Goal: Transaction & Acquisition: Purchase product/service

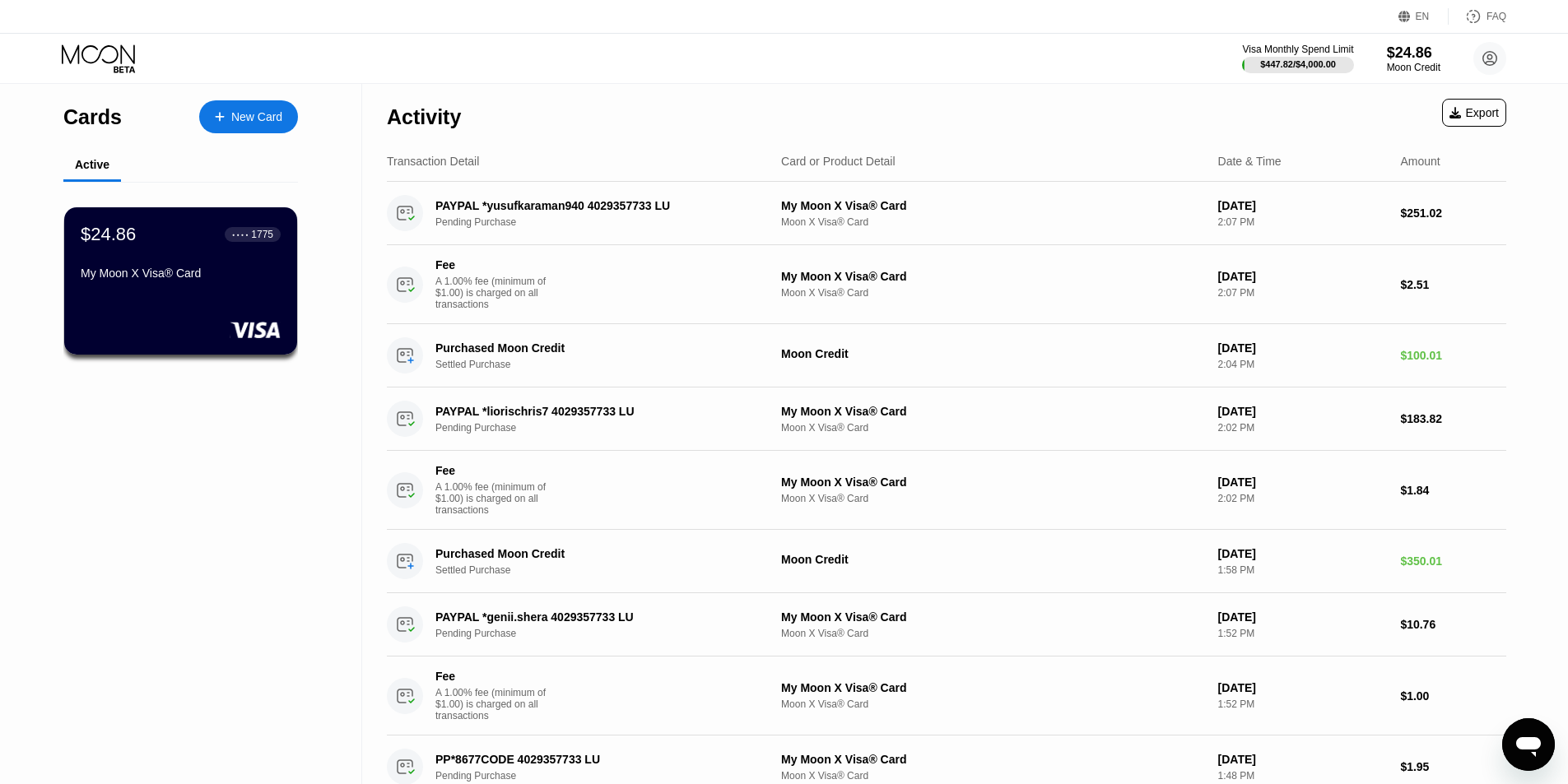
click at [910, 45] on div "Visa Monthly Spend Limit $447.82 / $4,000.00 $24.86 Moon Credit Sokol Topulli s…" at bounding box center [784, 58] width 1568 height 49
click at [223, 286] on div "My Moon X Visa® Card" at bounding box center [181, 277] width 202 height 20
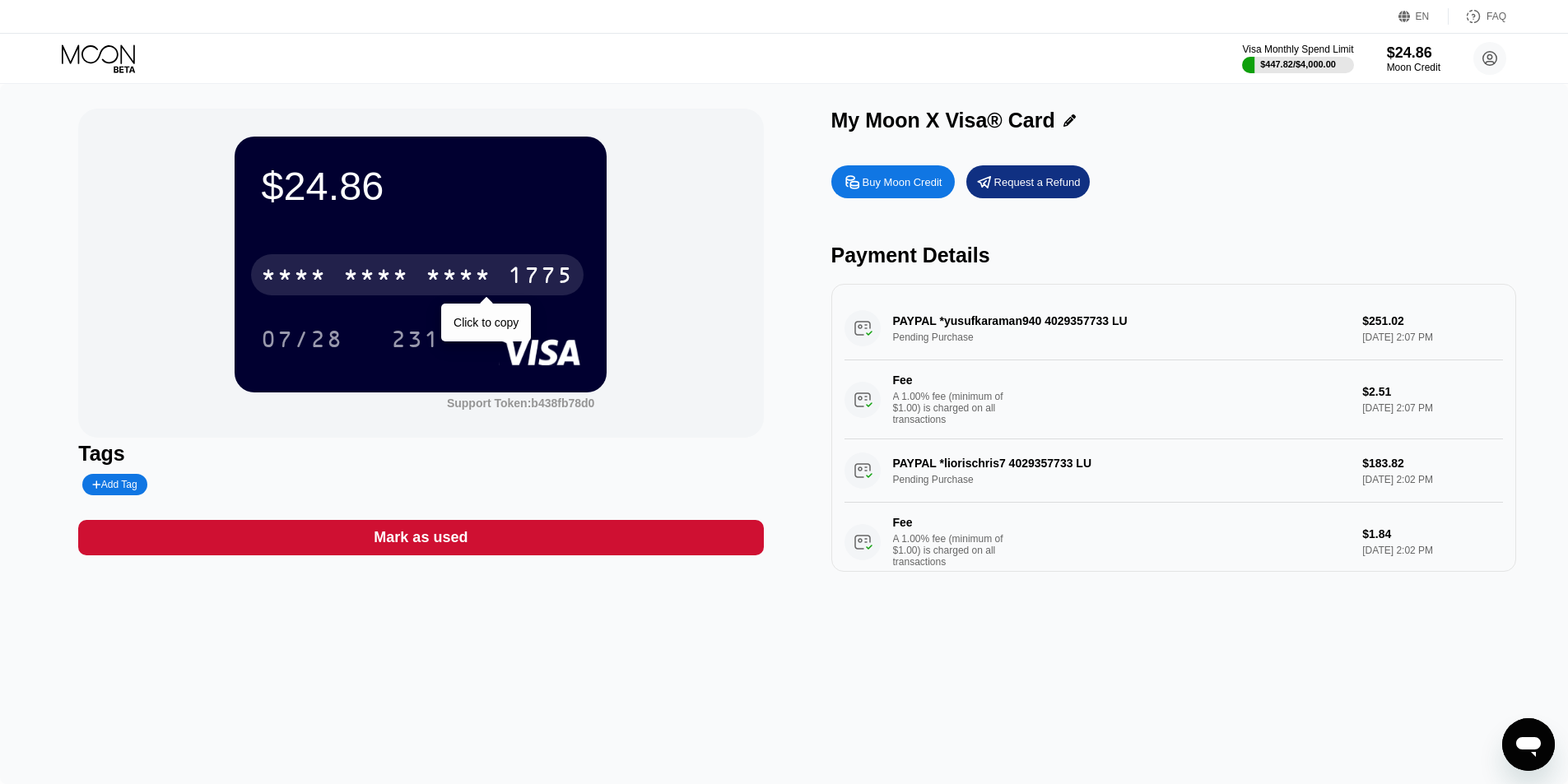
click at [460, 267] on div "* * * *" at bounding box center [458, 277] width 66 height 26
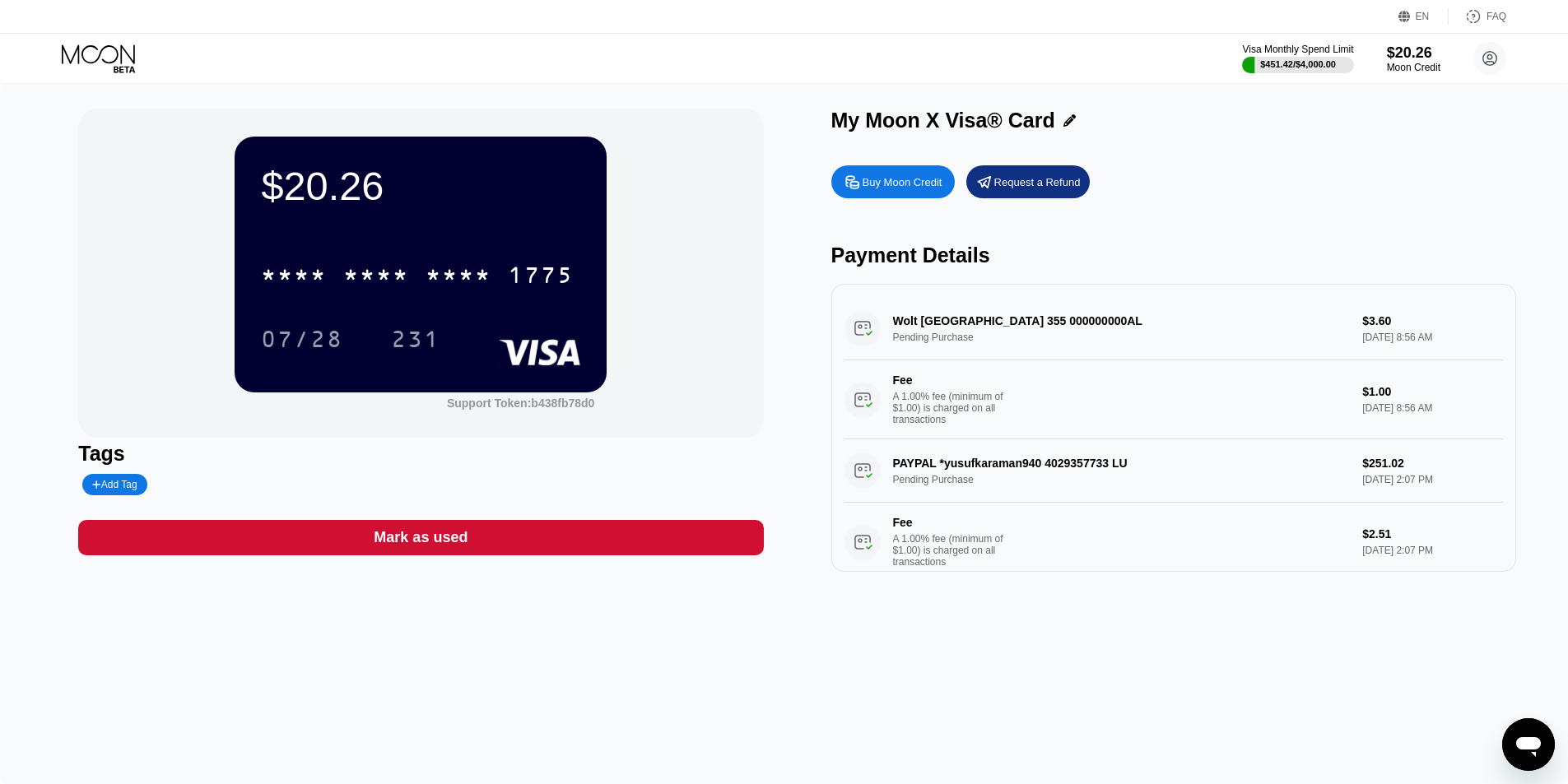
click at [880, 645] on div "$20.26 * * * * * * * * * * * * 1775 07/28 231 Support Token: b438fb78d0 Tags Ad…" at bounding box center [784, 434] width 1568 height 700
click at [912, 187] on div "Buy Moon Credit" at bounding box center [902, 182] width 80 height 14
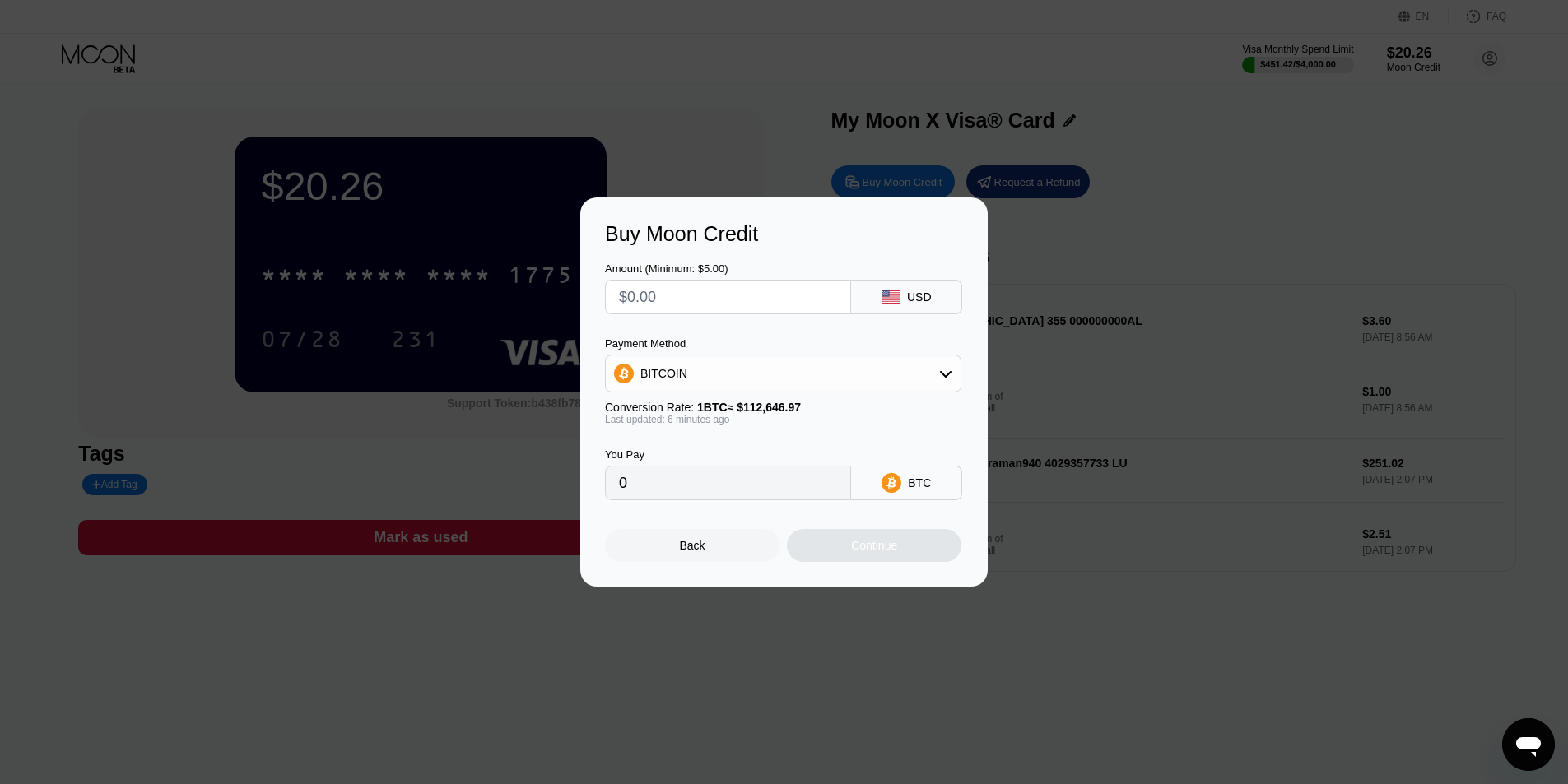
click at [856, 375] on div "BITCOIN" at bounding box center [782, 374] width 355 height 33
click at [744, 460] on div "USDT on TRON" at bounding box center [792, 454] width 310 height 13
type input "0.00"
click at [768, 295] on input "text" at bounding box center [727, 296] width 218 height 33
click at [732, 300] on input "text" at bounding box center [727, 296] width 218 height 33
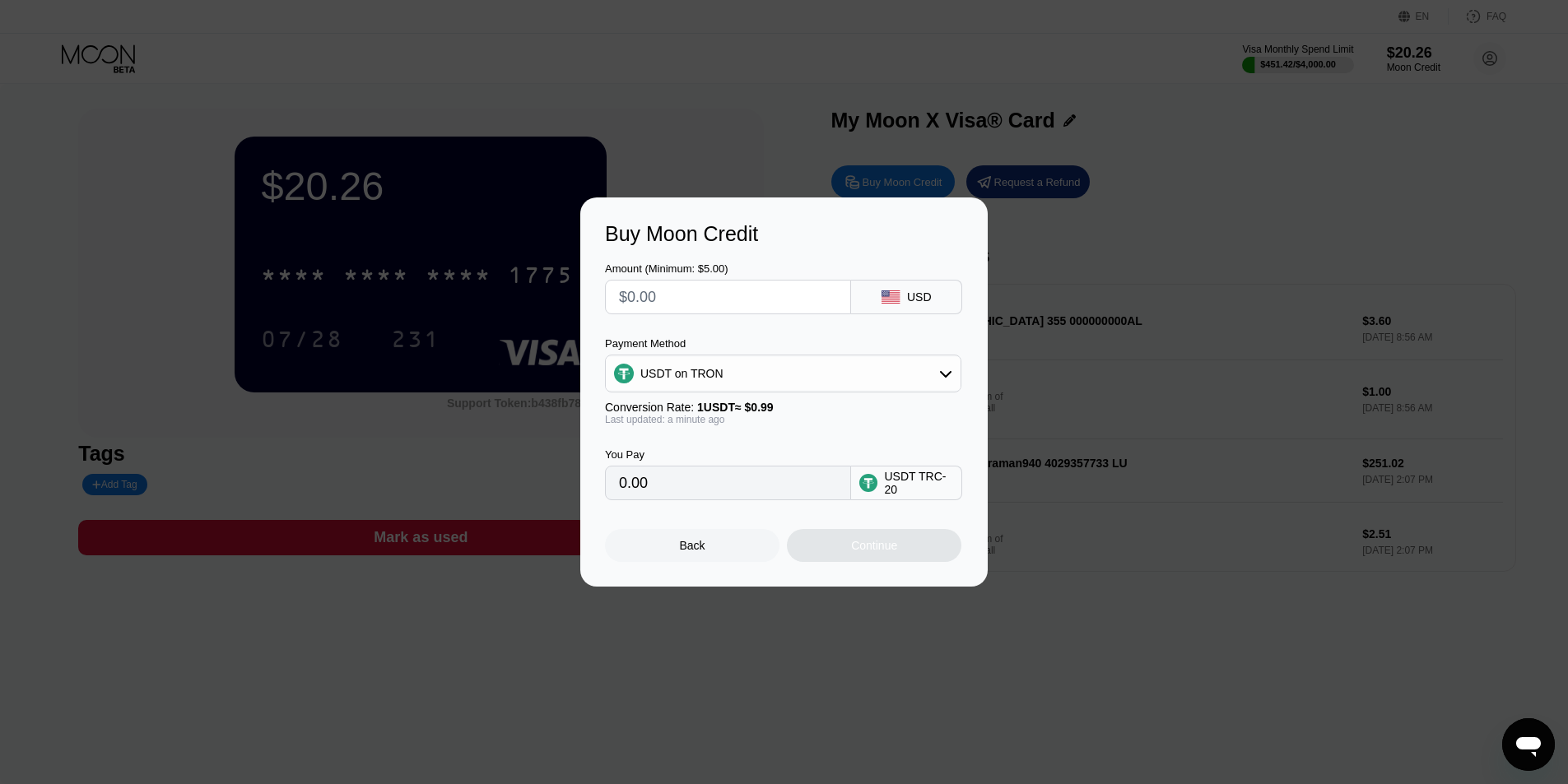
type input "$1"
type input "1.01"
type input "$15"
type input "15.15"
type input "$15"
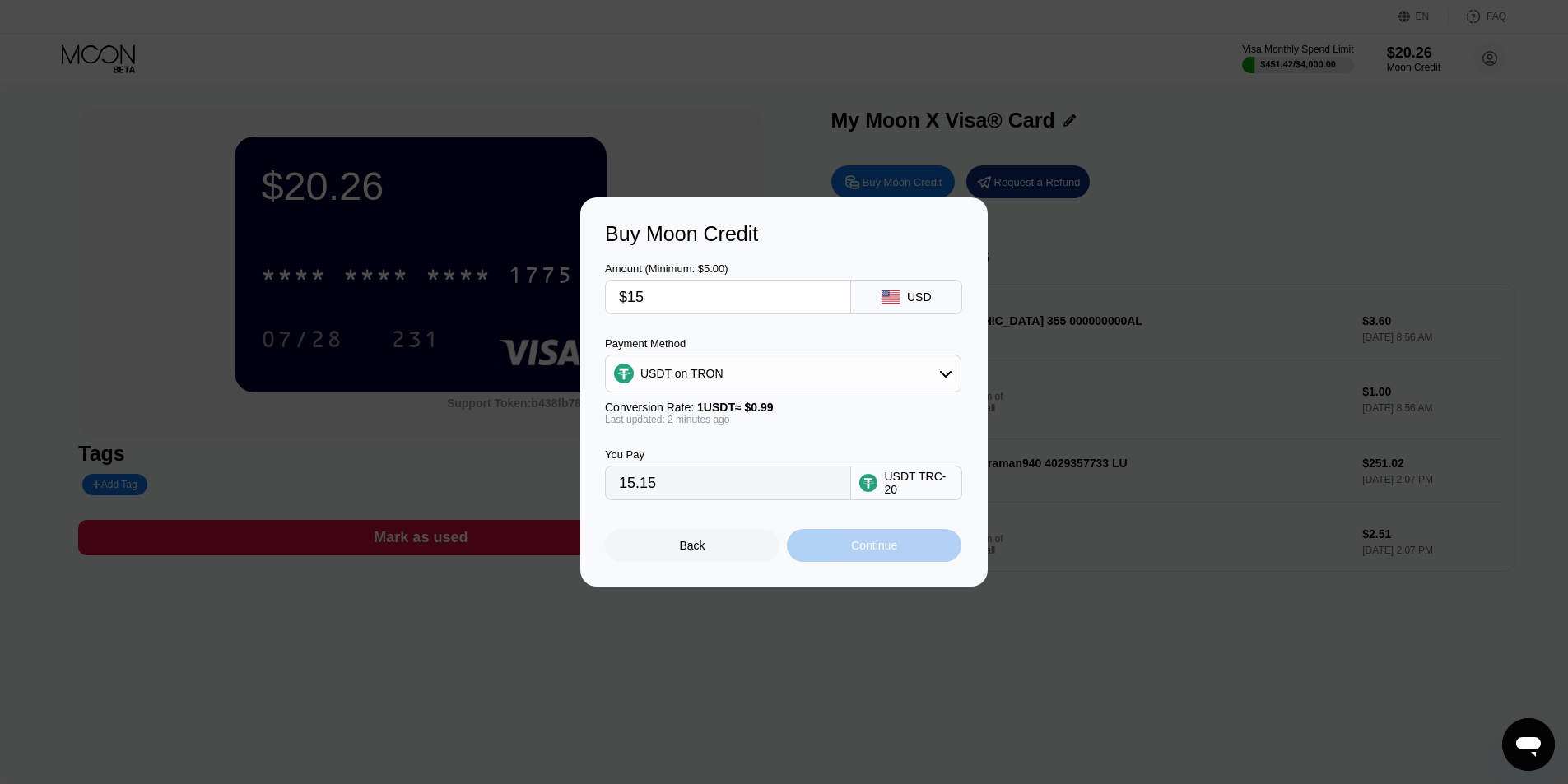
click at [878, 552] on div "Continue" at bounding box center [874, 545] width 46 height 13
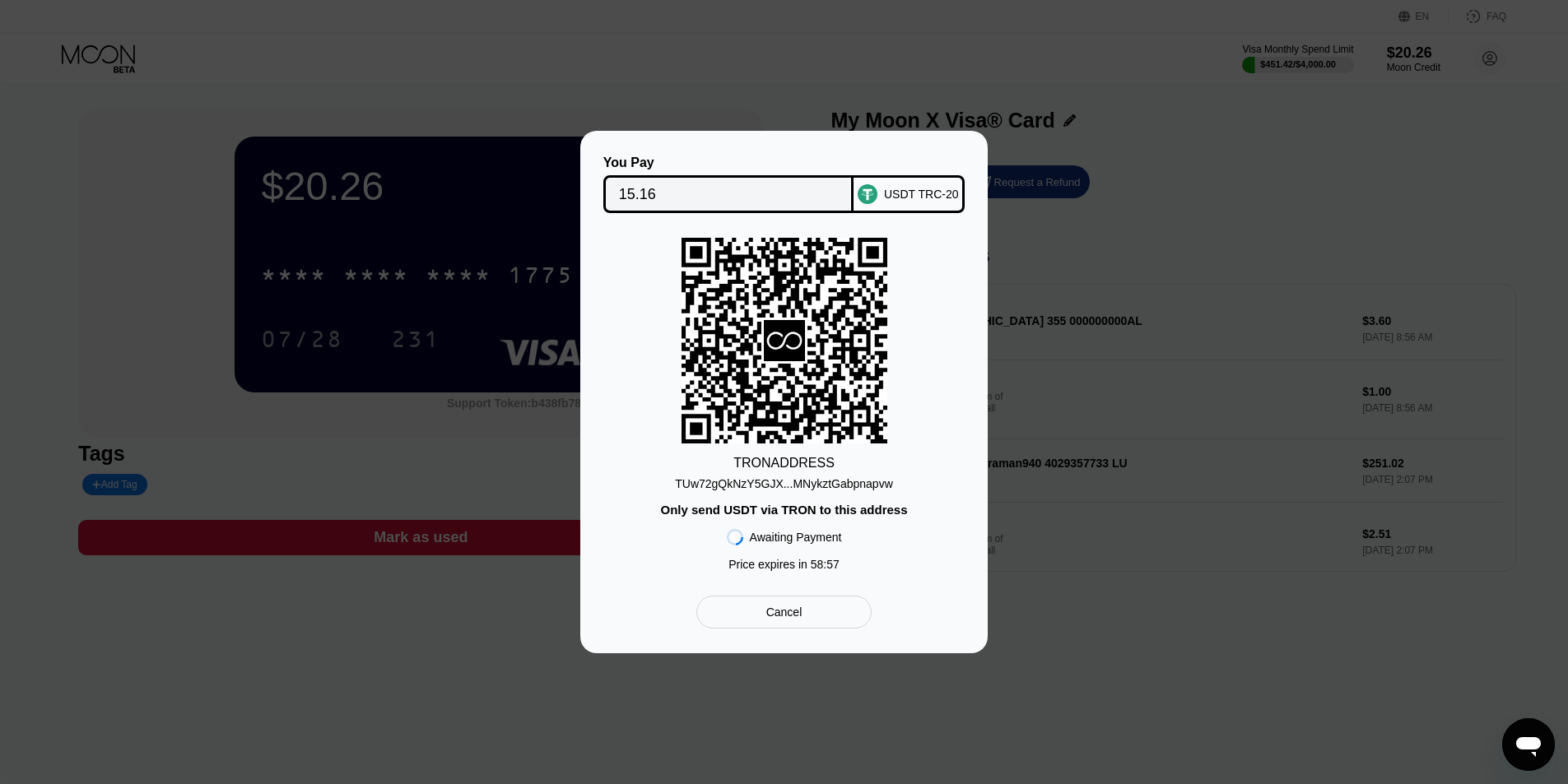
click at [807, 487] on div "TUw72gQkNzY5GJX...MNykztGabpnapvw" at bounding box center [783, 484] width 218 height 13
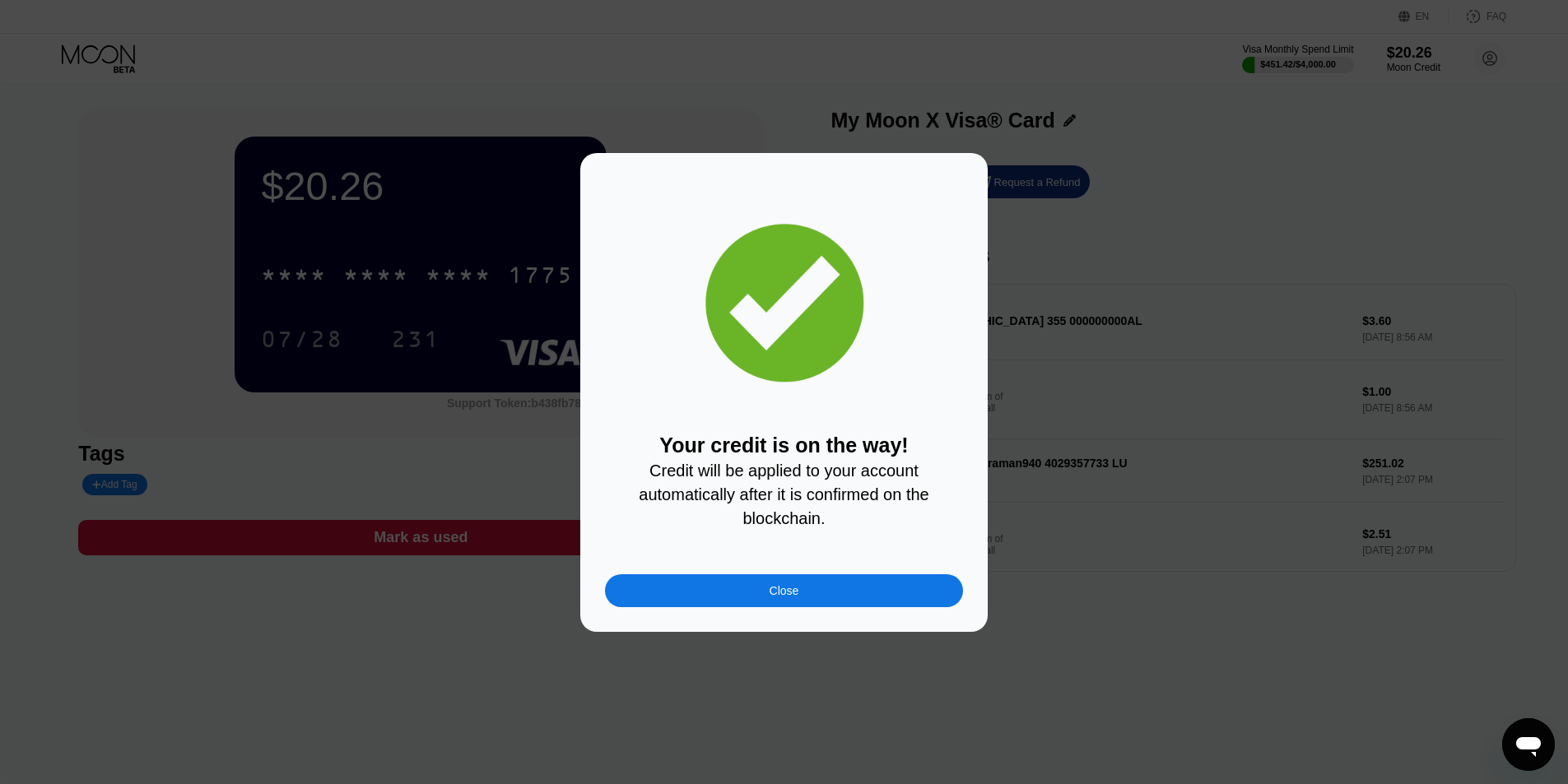
click at [806, 599] on div "Close" at bounding box center [784, 591] width 358 height 33
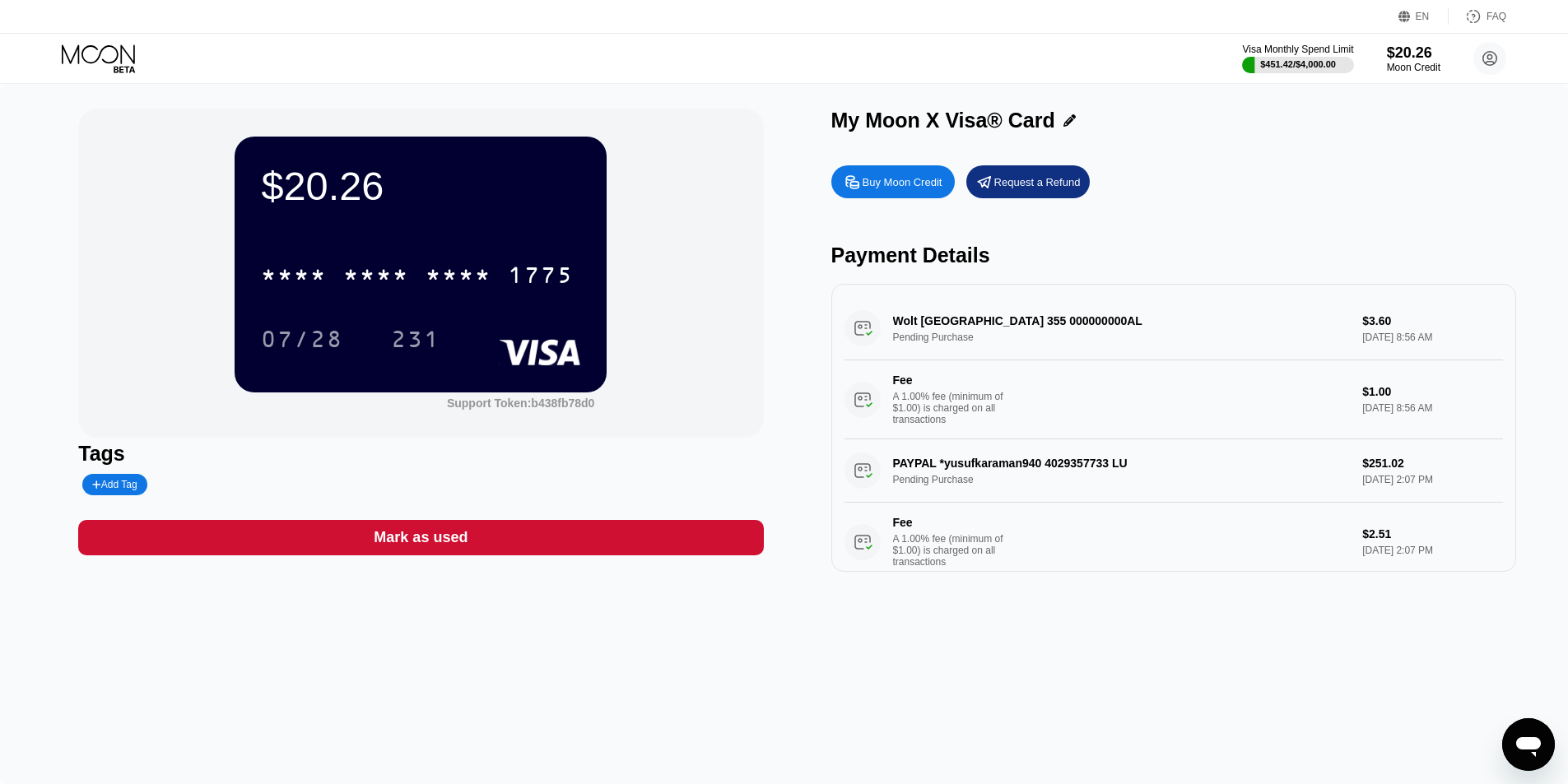
click at [1114, 74] on div "Visa Monthly Spend Limit $451.42 / $4,000.00 $20.26 Moon Credit [PERSON_NAME] […" at bounding box center [784, 58] width 1568 height 49
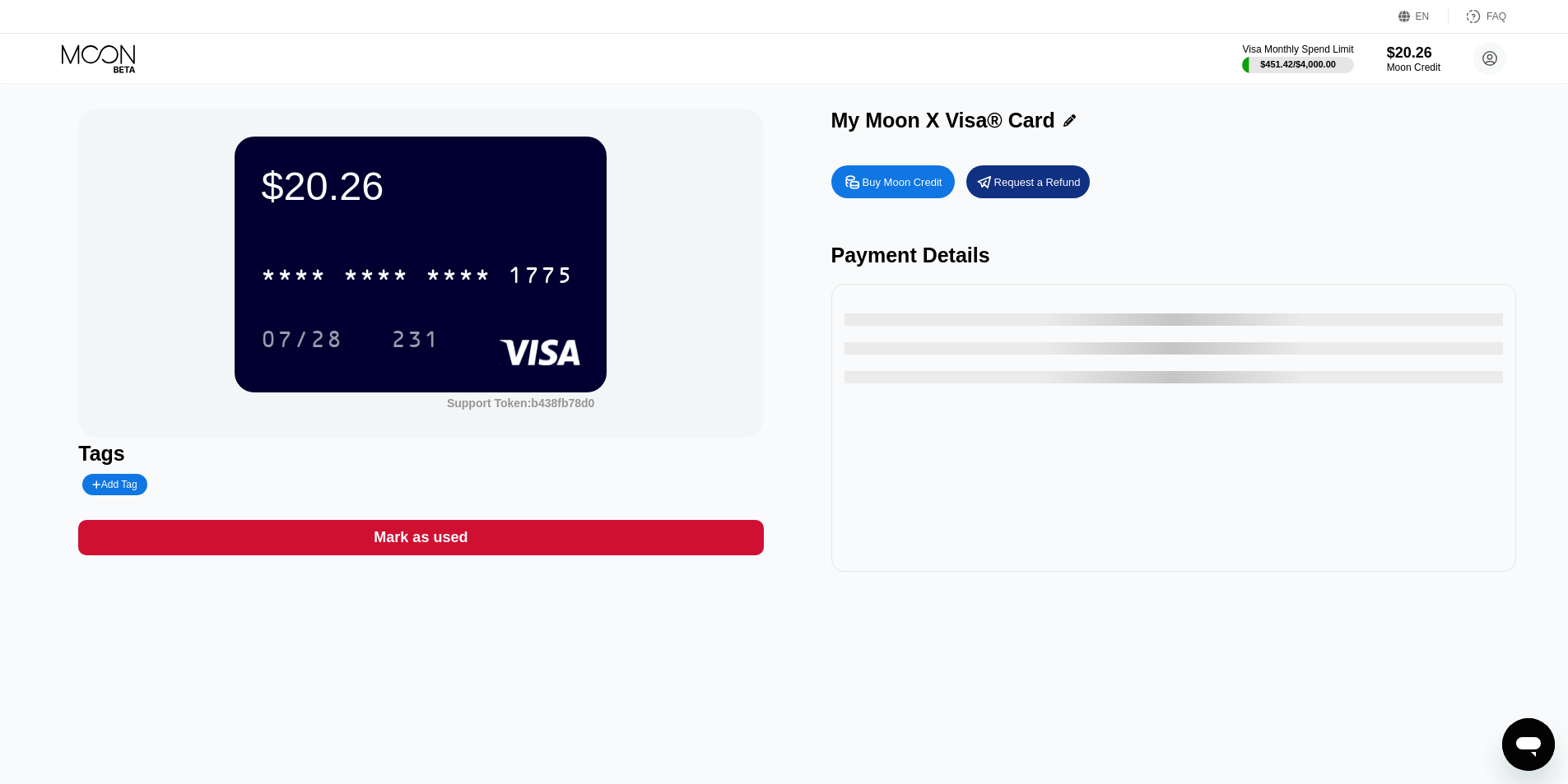
click at [1325, 157] on div "My Moon X Visa® Card Buy Moon Credit Request a Refund Payment Details" at bounding box center [1174, 340] width 684 height 463
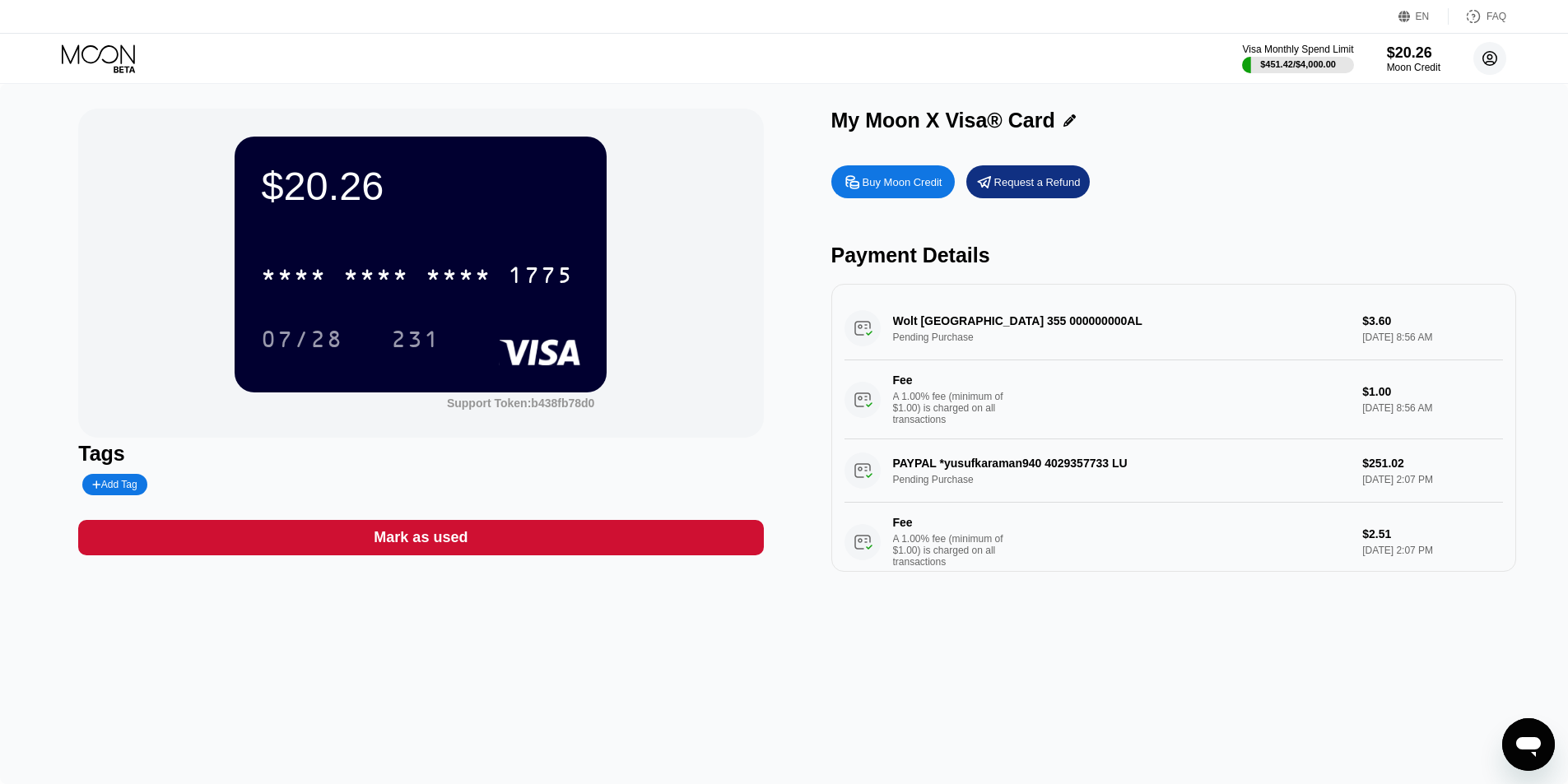
click at [1481, 59] on circle at bounding box center [1489, 58] width 33 height 33
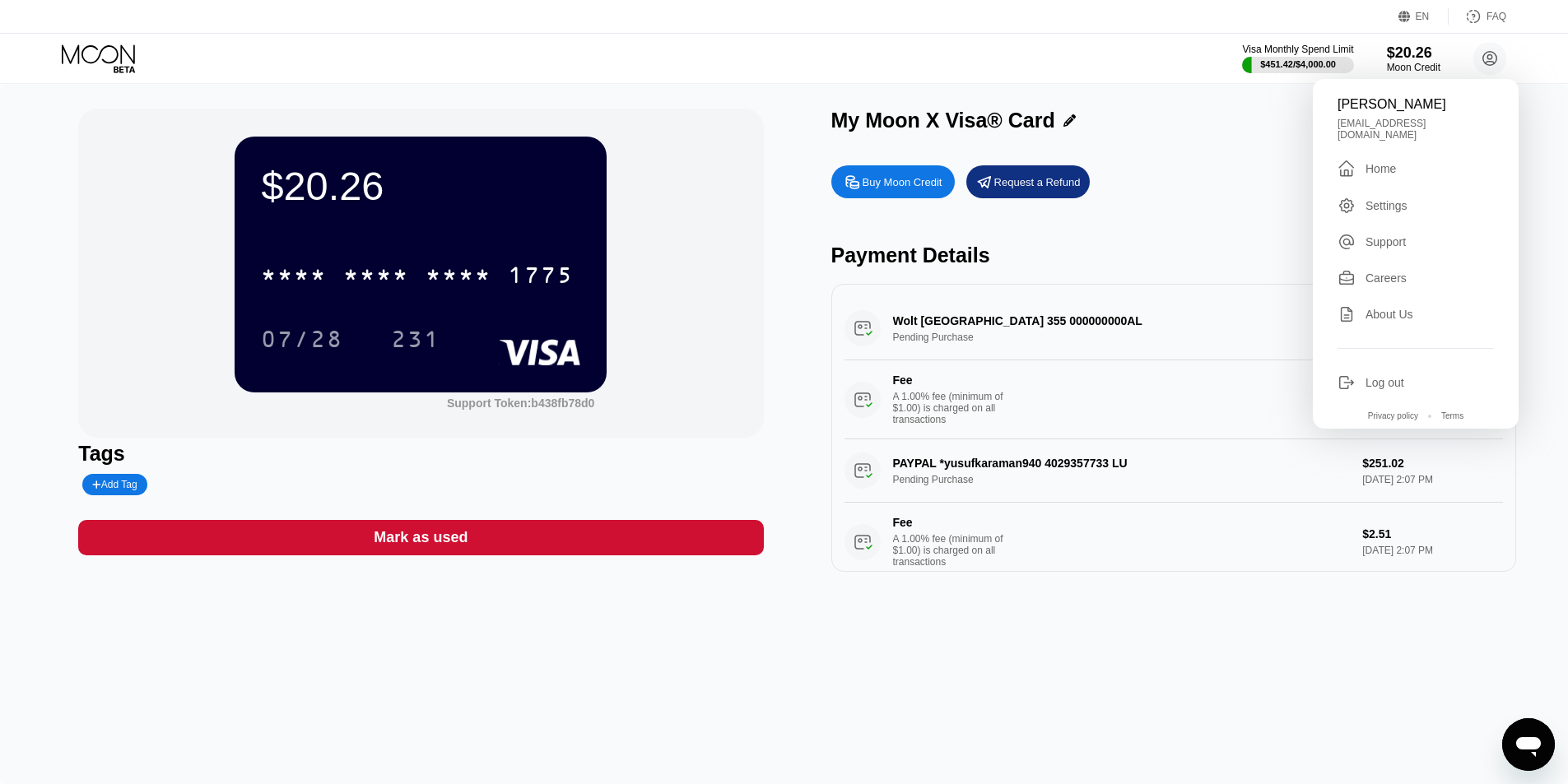
click at [1436, 163] on div " Home" at bounding box center [1415, 169] width 156 height 20
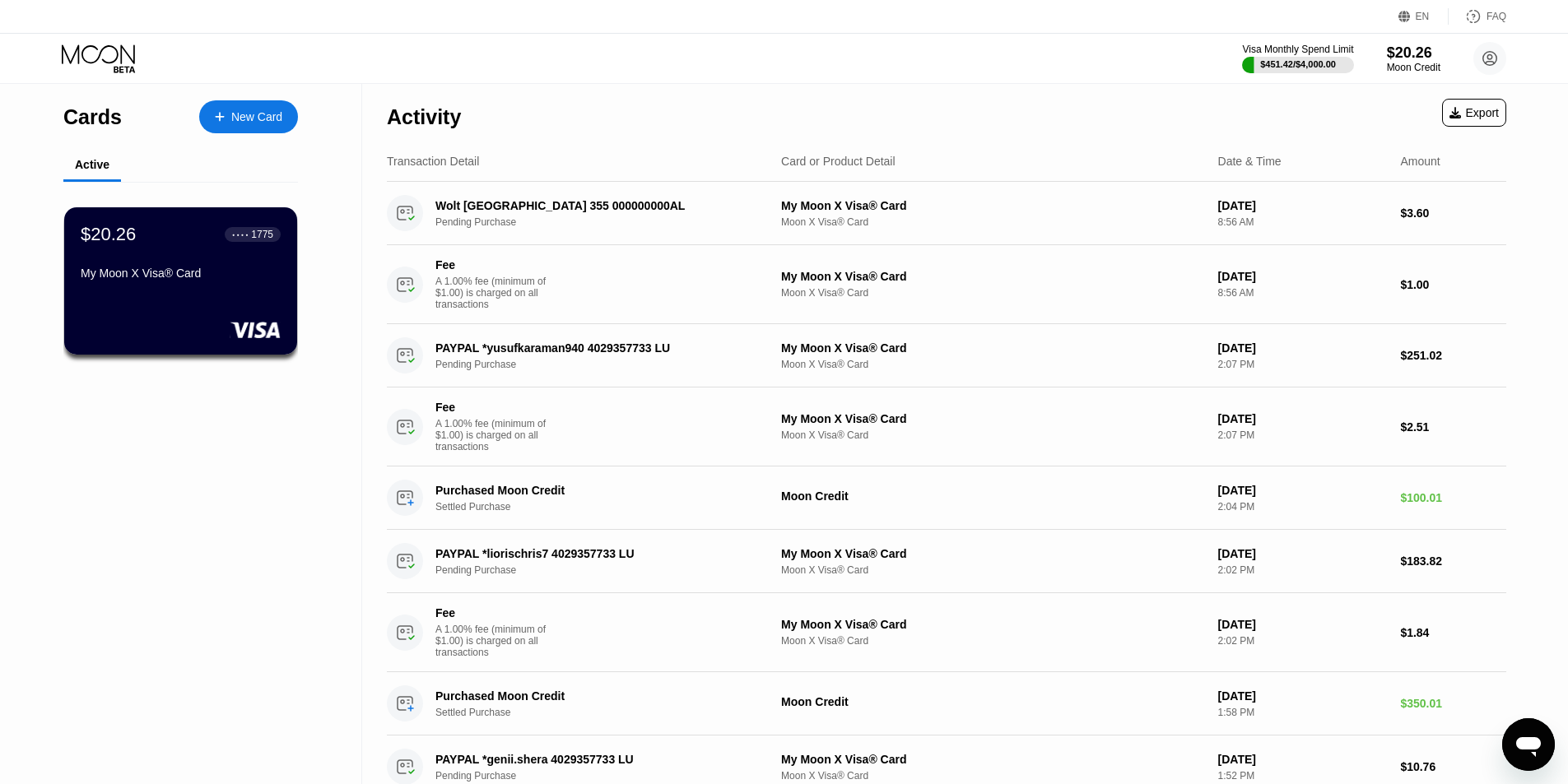
click at [1071, 109] on div "Activity Export" at bounding box center [947, 112] width 1119 height 57
click at [1485, 64] on icon at bounding box center [1490, 58] width 9 height 9
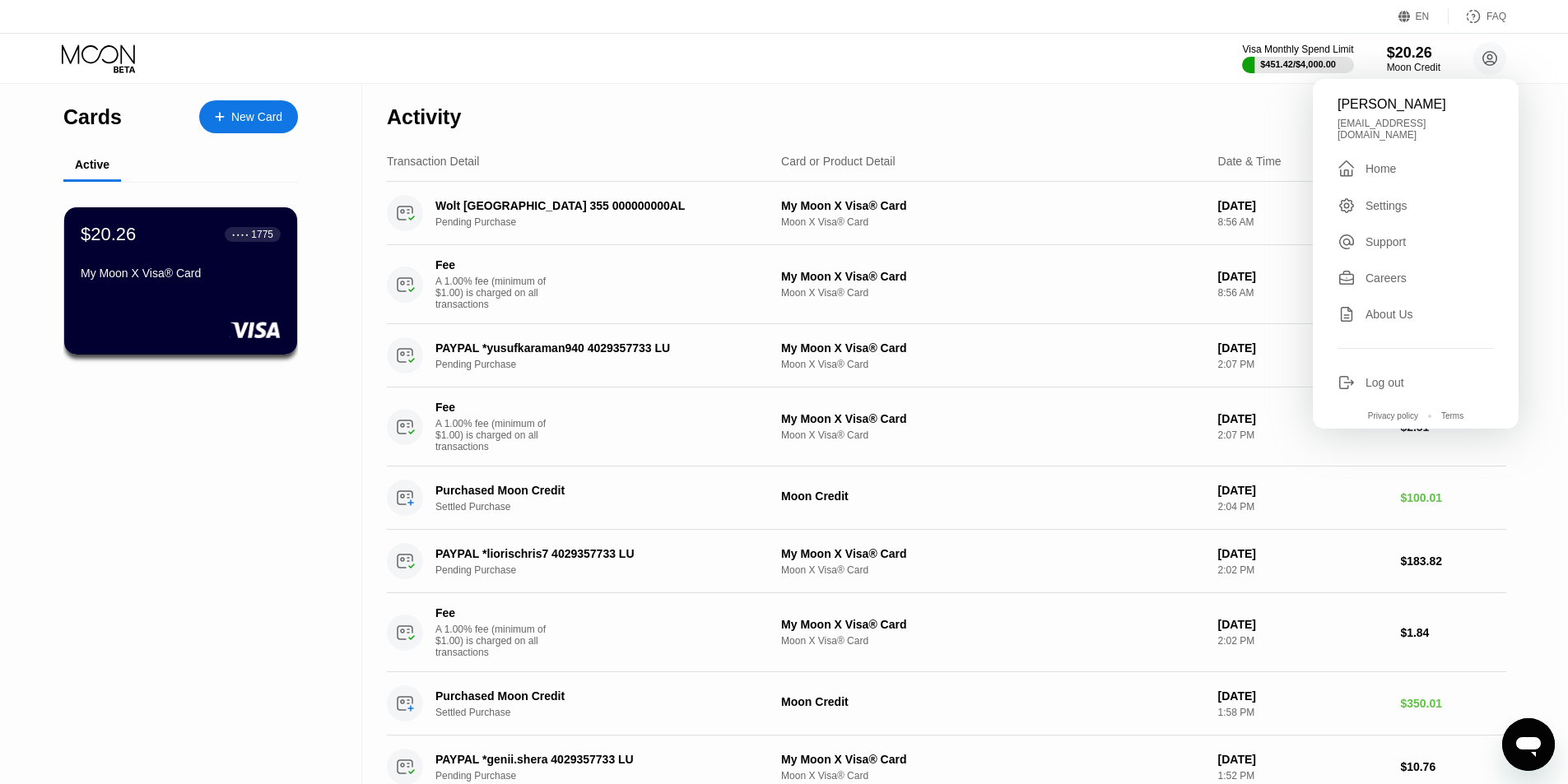
click at [1409, 200] on div "Settings" at bounding box center [1415, 206] width 156 height 18
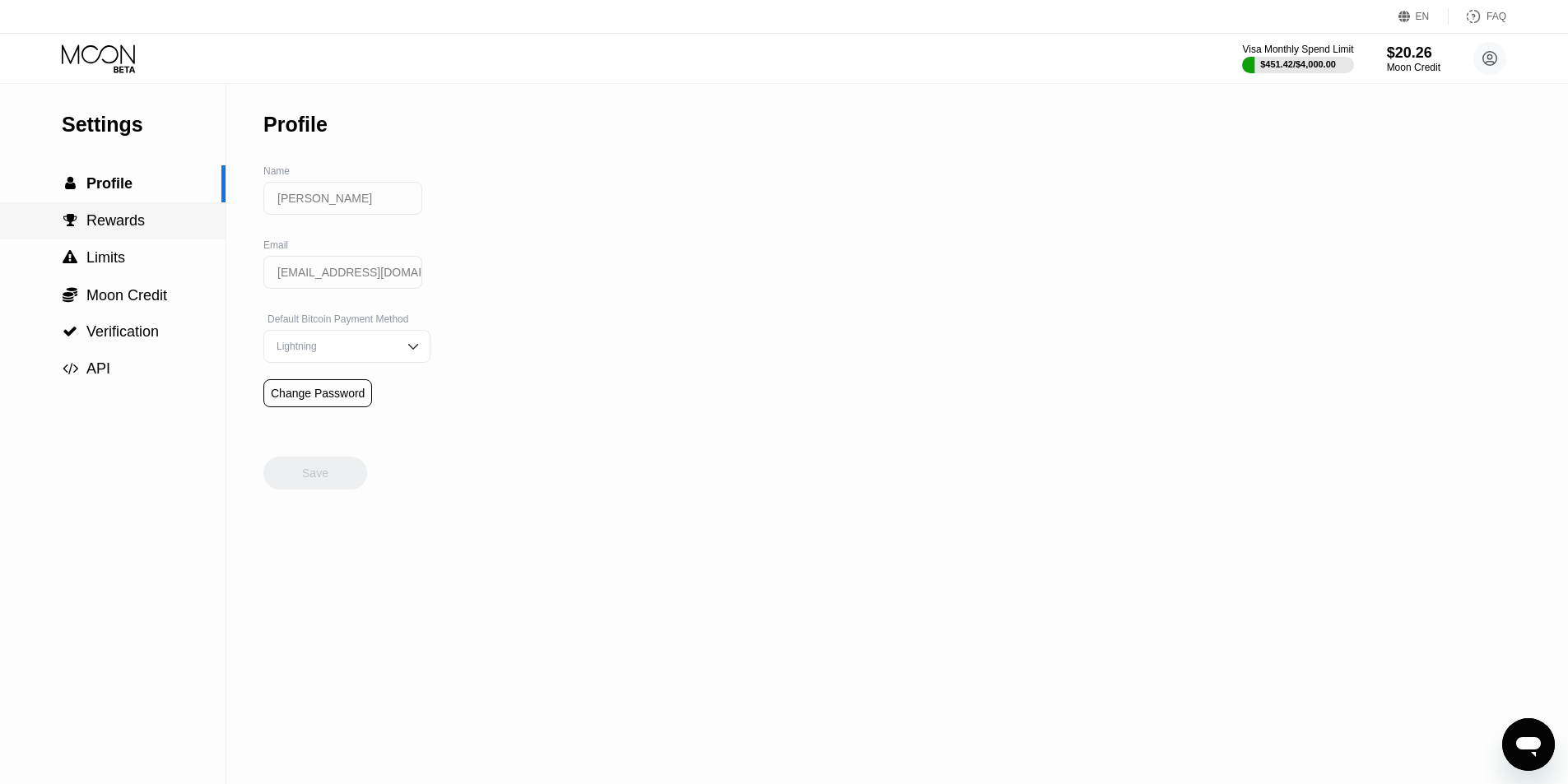
click at [163, 230] on div " Rewards" at bounding box center [112, 220] width 225 height 17
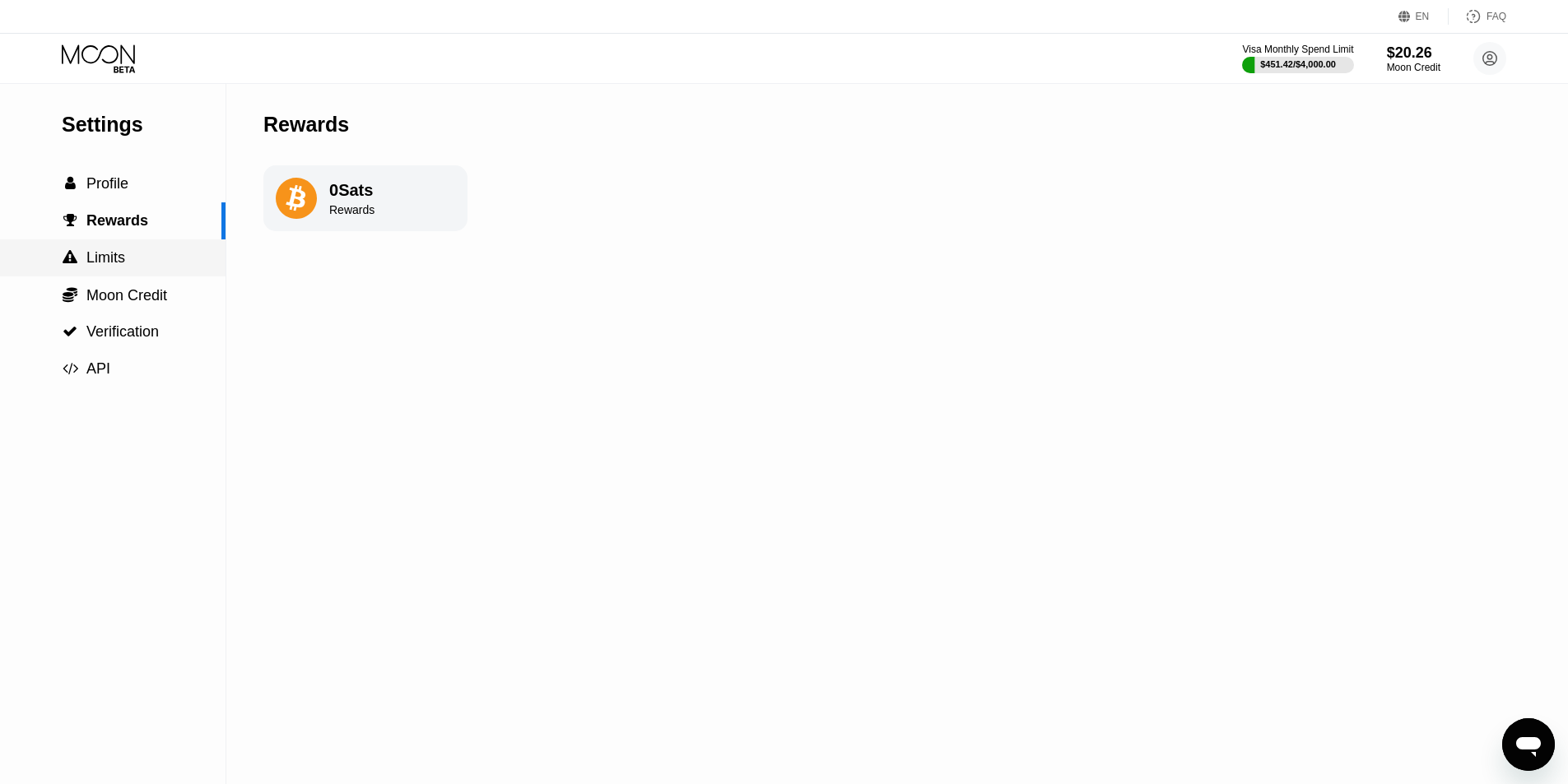
click at [150, 260] on div " Limits" at bounding box center [112, 258] width 225 height 17
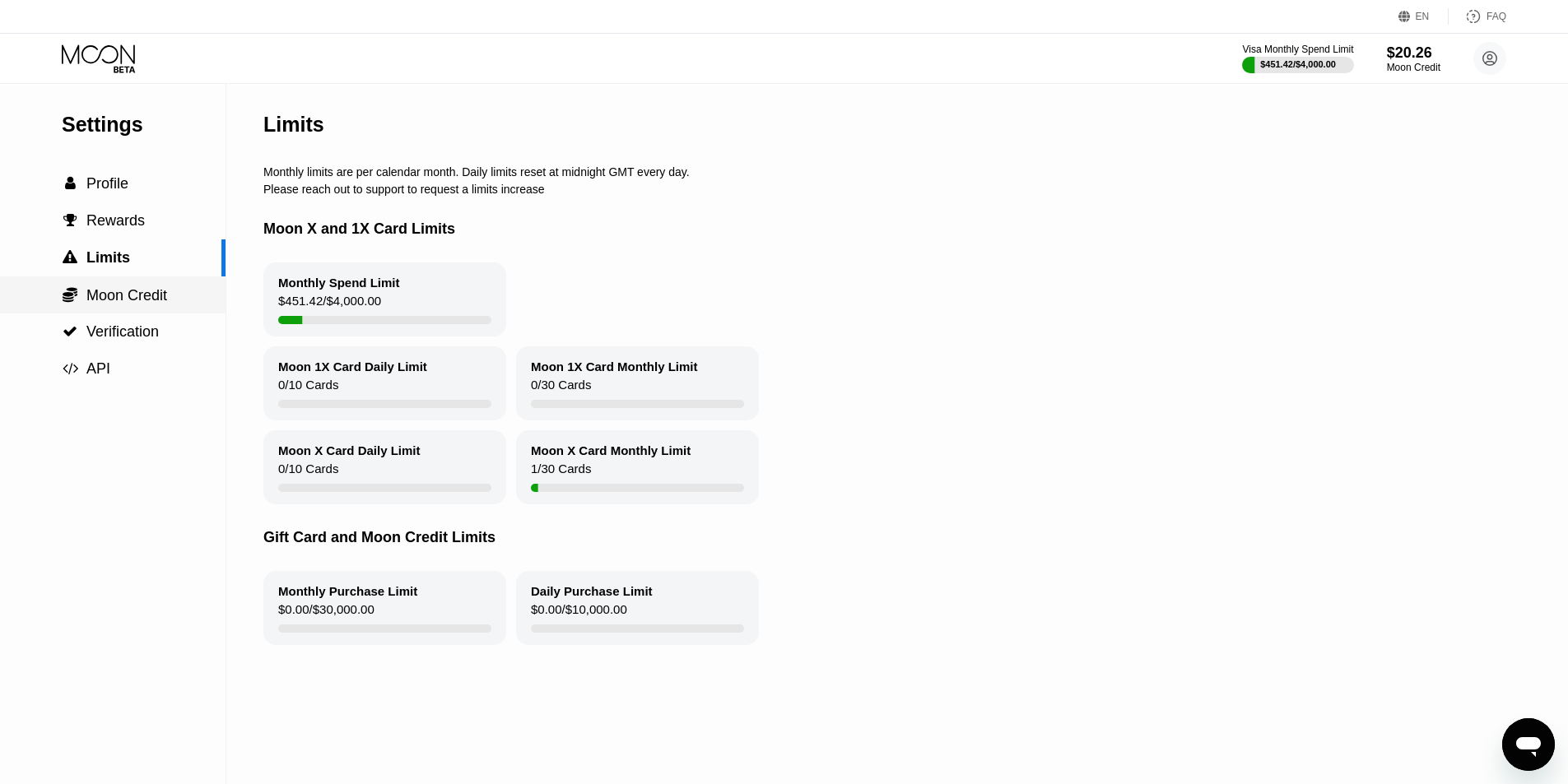
click at [160, 288] on div " Moon Credit" at bounding box center [112, 295] width 225 height 37
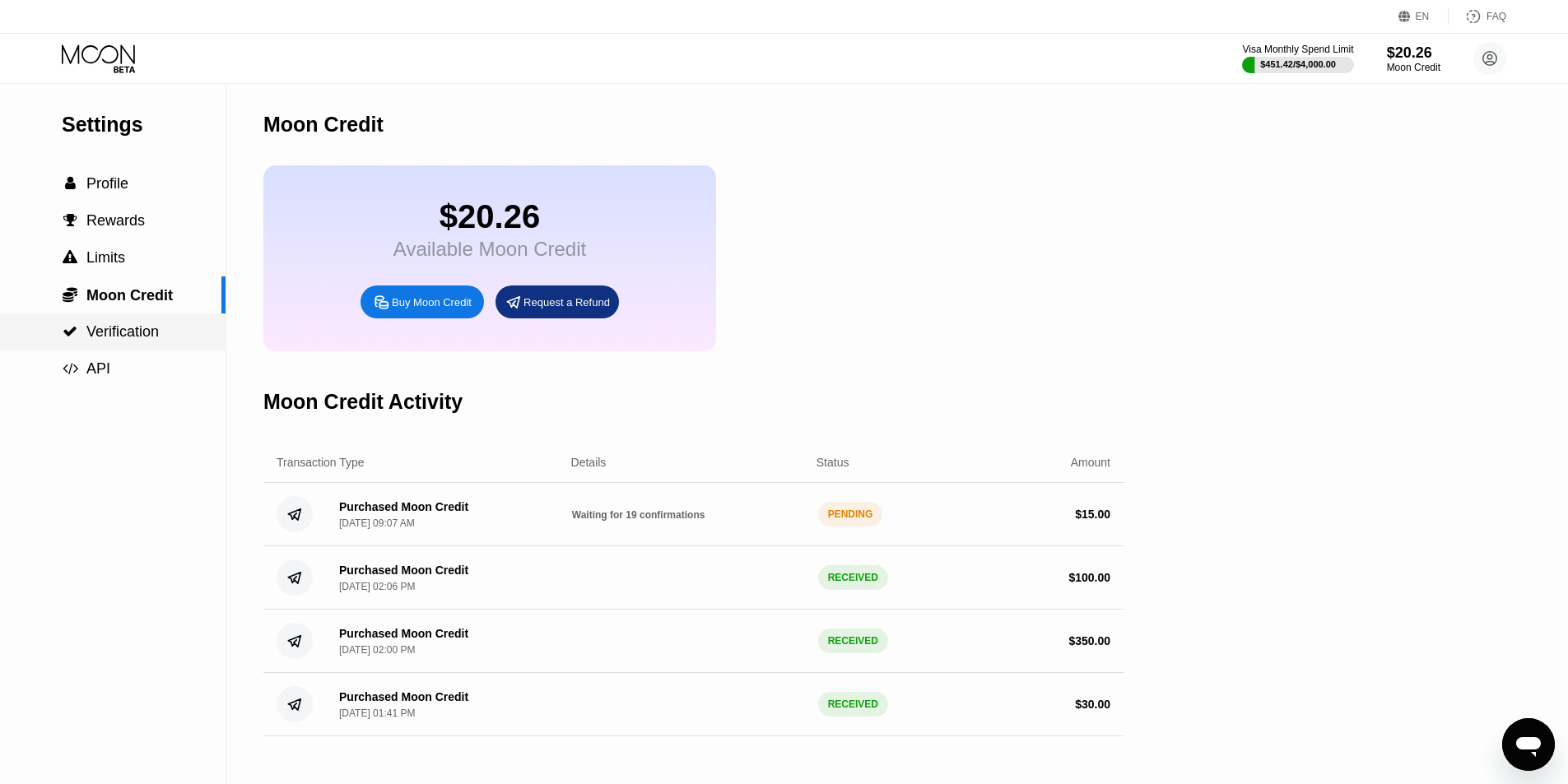
click at [163, 340] on div " Verification" at bounding box center [112, 331] width 225 height 17
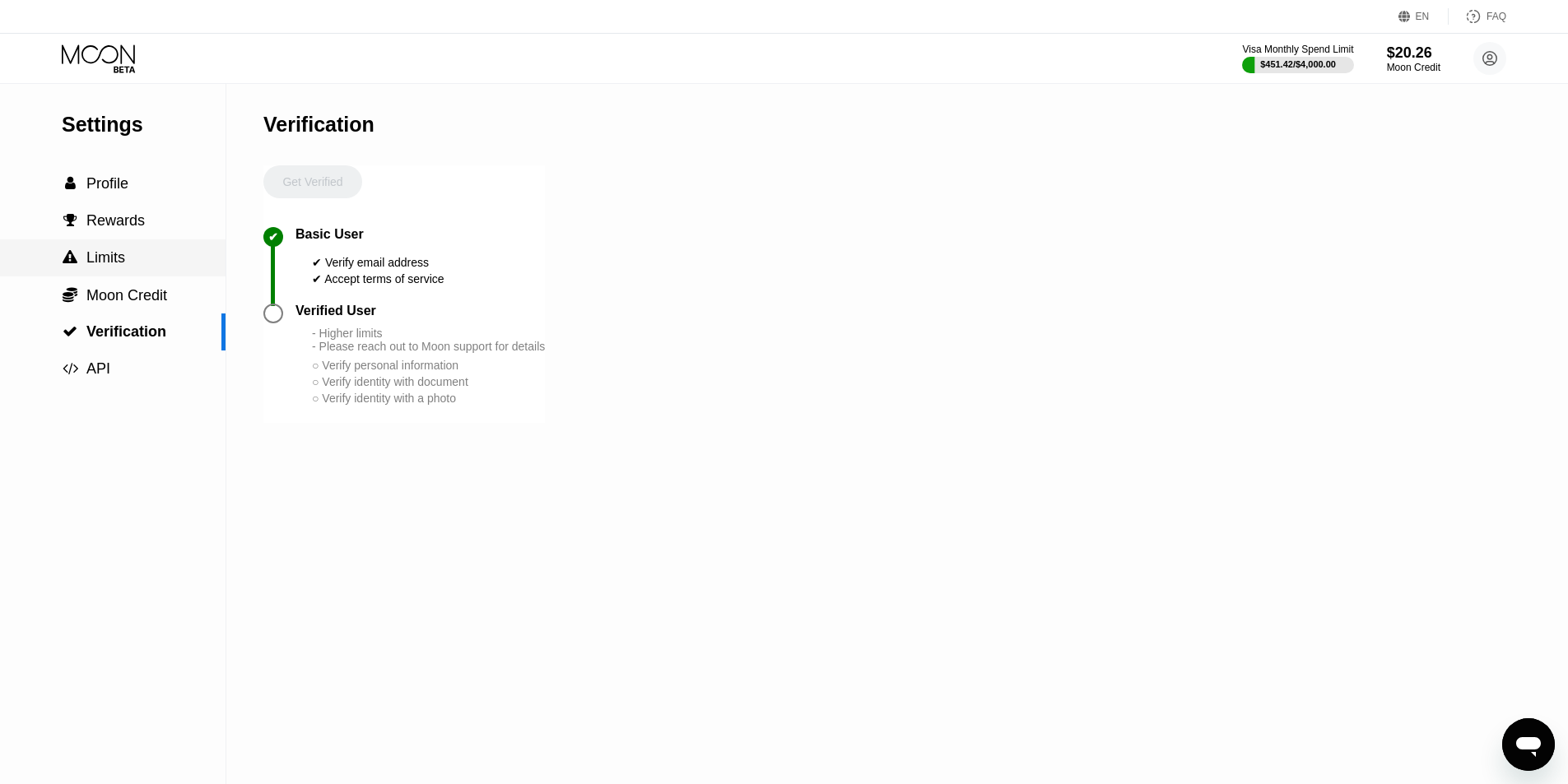
click at [127, 260] on div " Limits" at bounding box center [112, 258] width 225 height 17
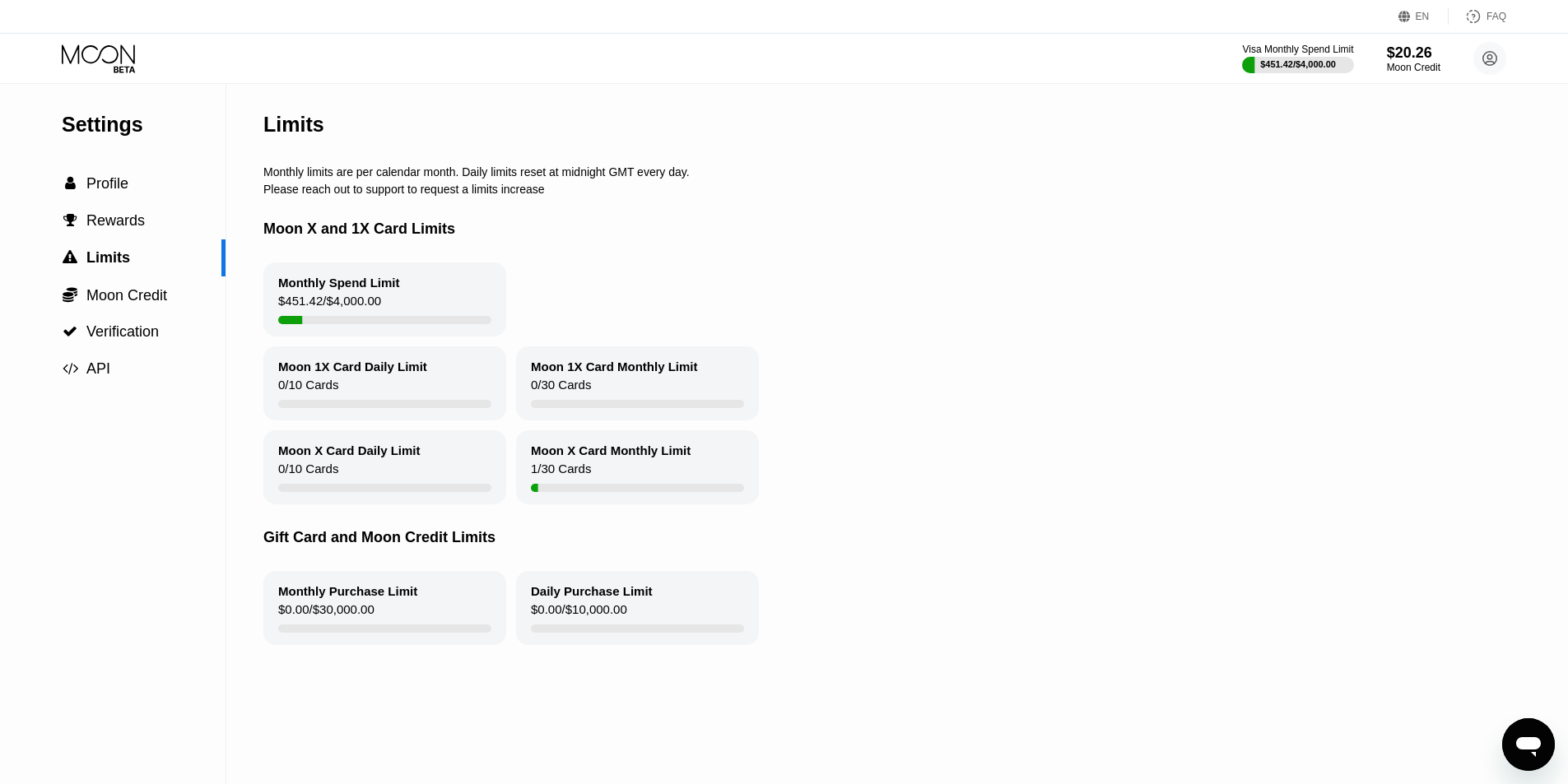
drag, startPoint x: 263, startPoint y: 242, endPoint x: 476, endPoint y: 232, distance: 213.2
click at [476, 232] on div "Moon X and 1X Card Limits" at bounding box center [890, 229] width 1255 height 66
click at [497, 235] on div "Moon X and 1X Card Limits" at bounding box center [890, 229] width 1255 height 66
drag, startPoint x: 519, startPoint y: 374, endPoint x: 675, endPoint y: 383, distance: 156.3
click at [674, 381] on div "Moon 1X Card Monthly Limit 0 / 30 Cards" at bounding box center [638, 383] width 242 height 74
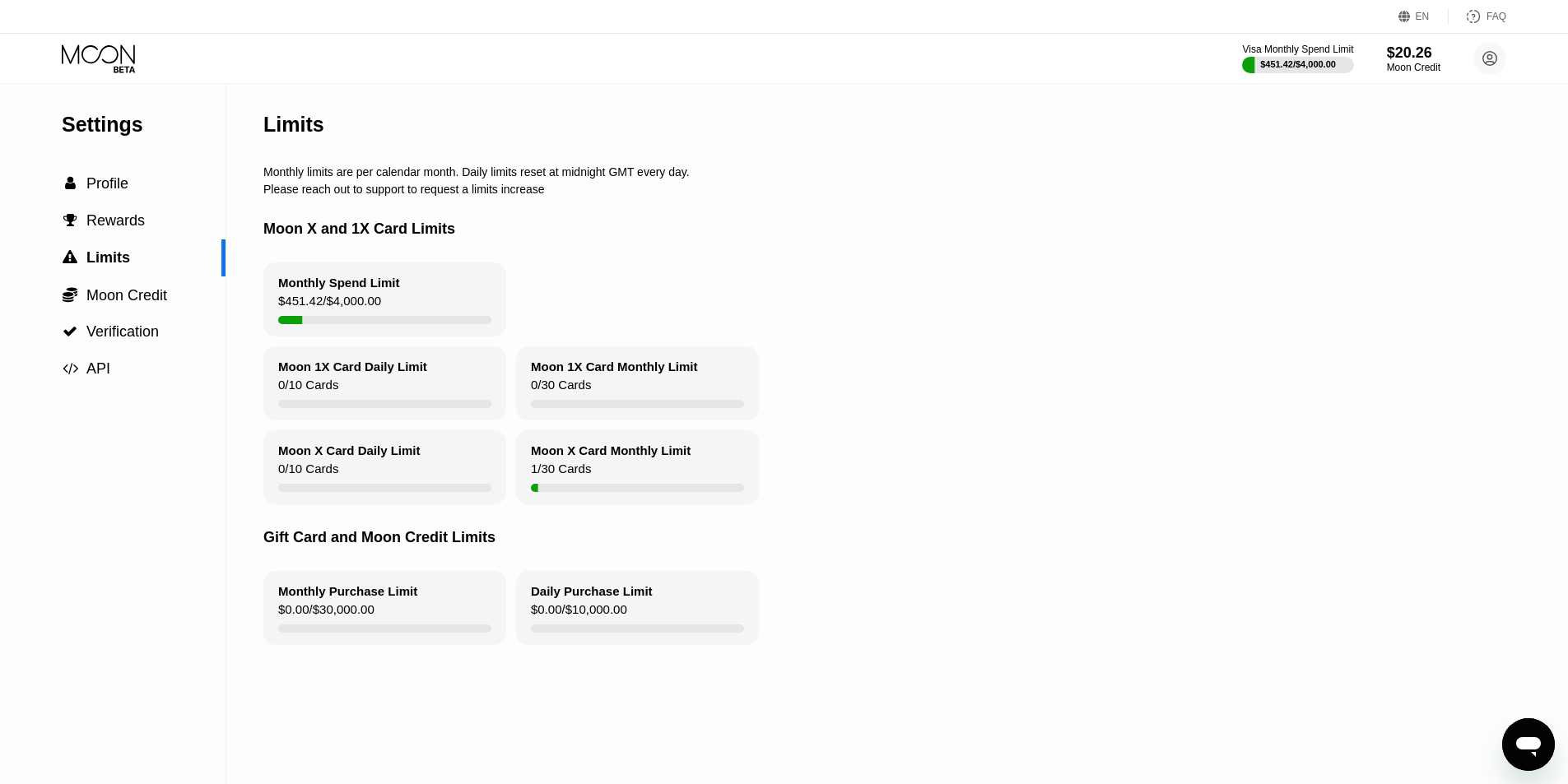
drag, startPoint x: 616, startPoint y: 485, endPoint x: 534, endPoint y: 462, distance: 85.2
click at [534, 462] on div "Moon X Card Monthly Limit 1 / 30 Cards" at bounding box center [638, 467] width 242 height 74
click at [709, 333] on div "Monthly Spend Limit $451.42 / $4,000.00" at bounding box center [890, 299] width 1255 height 74
click at [1417, 56] on div "$35.28" at bounding box center [1413, 52] width 55 height 17
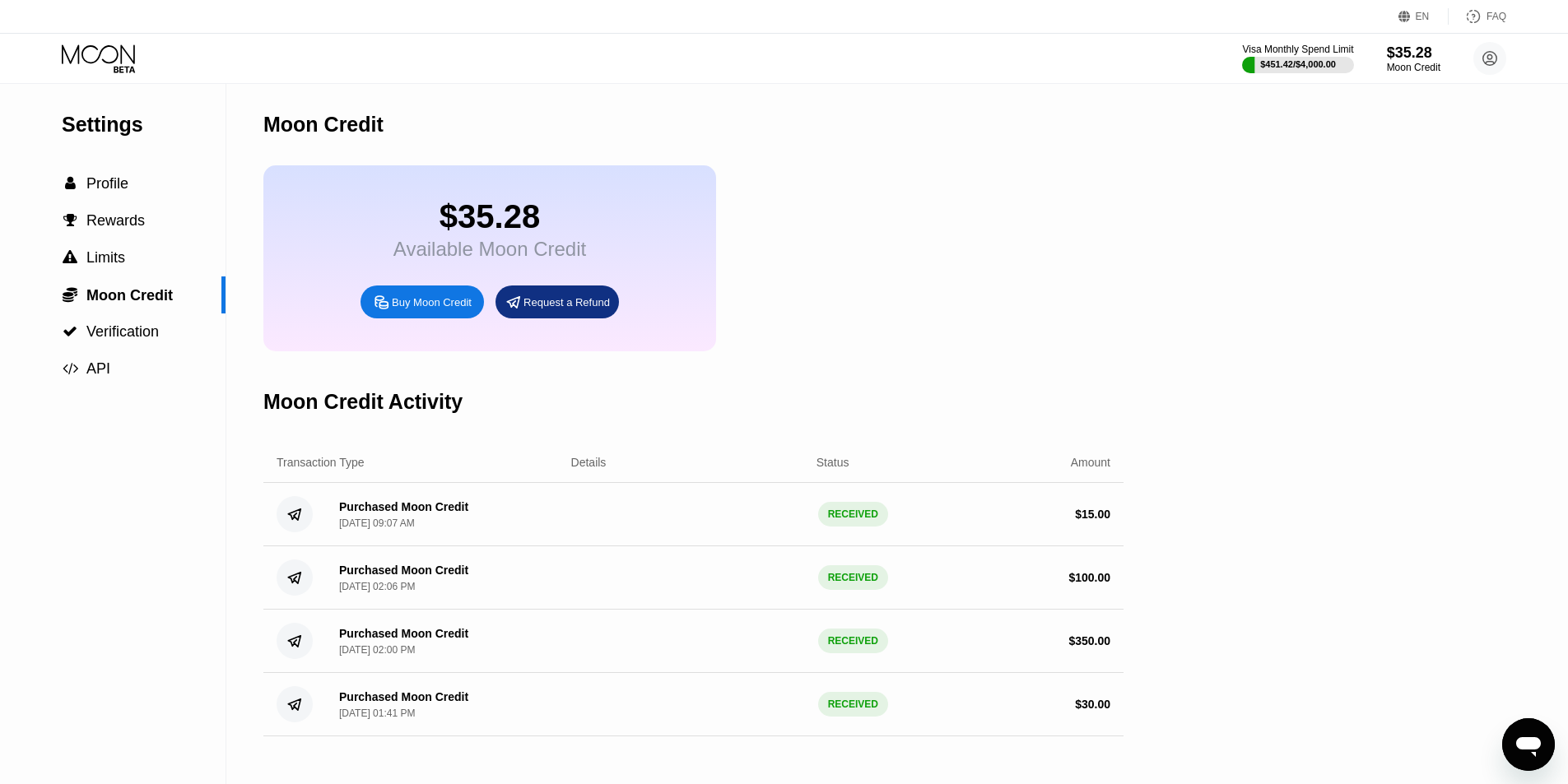
click at [978, 174] on div "$35.28 Available Moon Credit Buy Moon Credit Request a Refund" at bounding box center [693, 258] width 860 height 186
click at [433, 310] on div "Buy Moon Credit" at bounding box center [431, 303] width 80 height 14
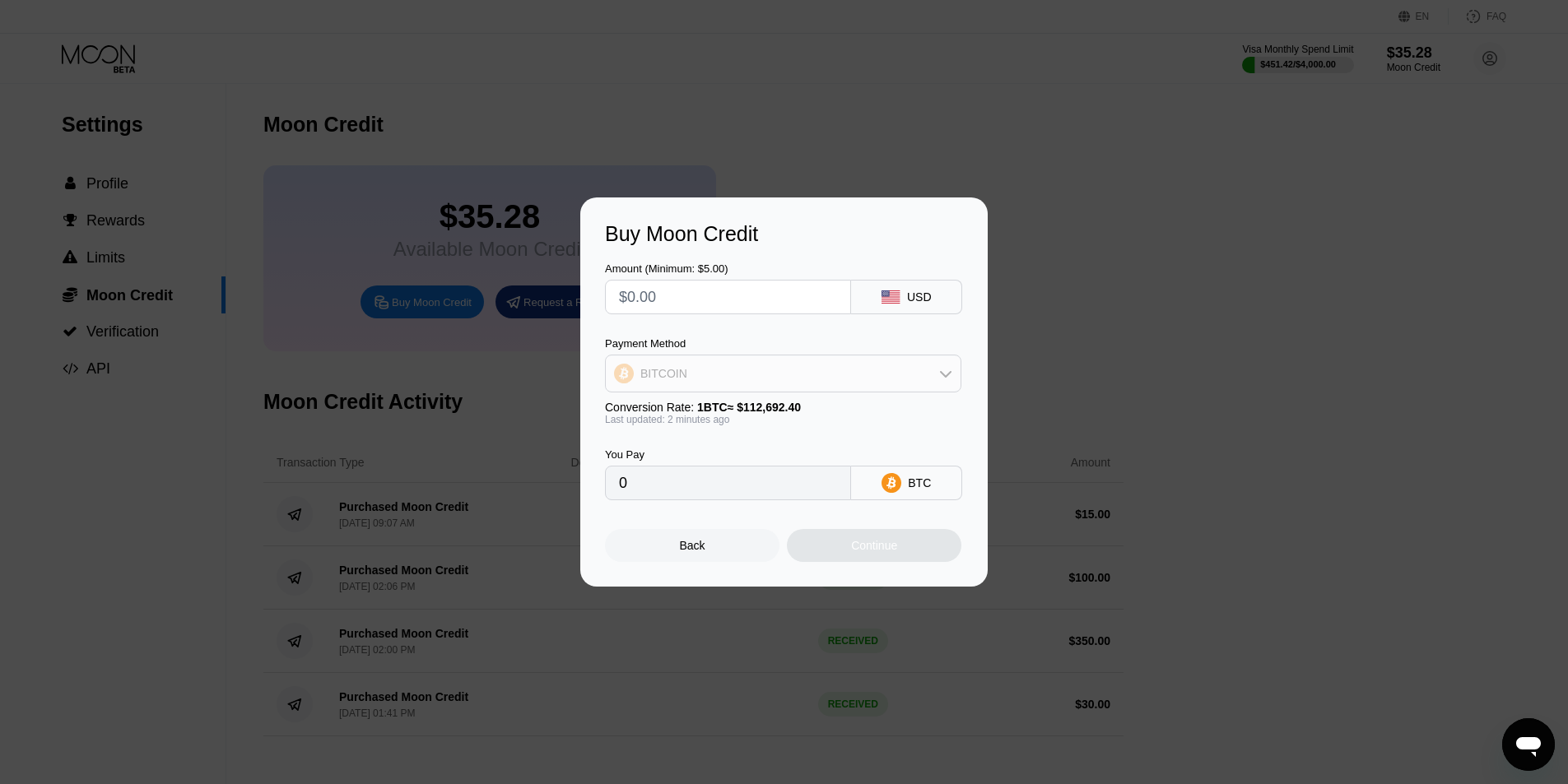
click at [924, 367] on div "BITCOIN" at bounding box center [782, 374] width 355 height 33
click at [706, 456] on span "USDT on TRON" at bounding box center [686, 454] width 84 height 13
type input "0.00"
click at [683, 295] on input "text" at bounding box center [727, 296] width 218 height 33
click at [675, 291] on input "text" at bounding box center [727, 296] width 218 height 33
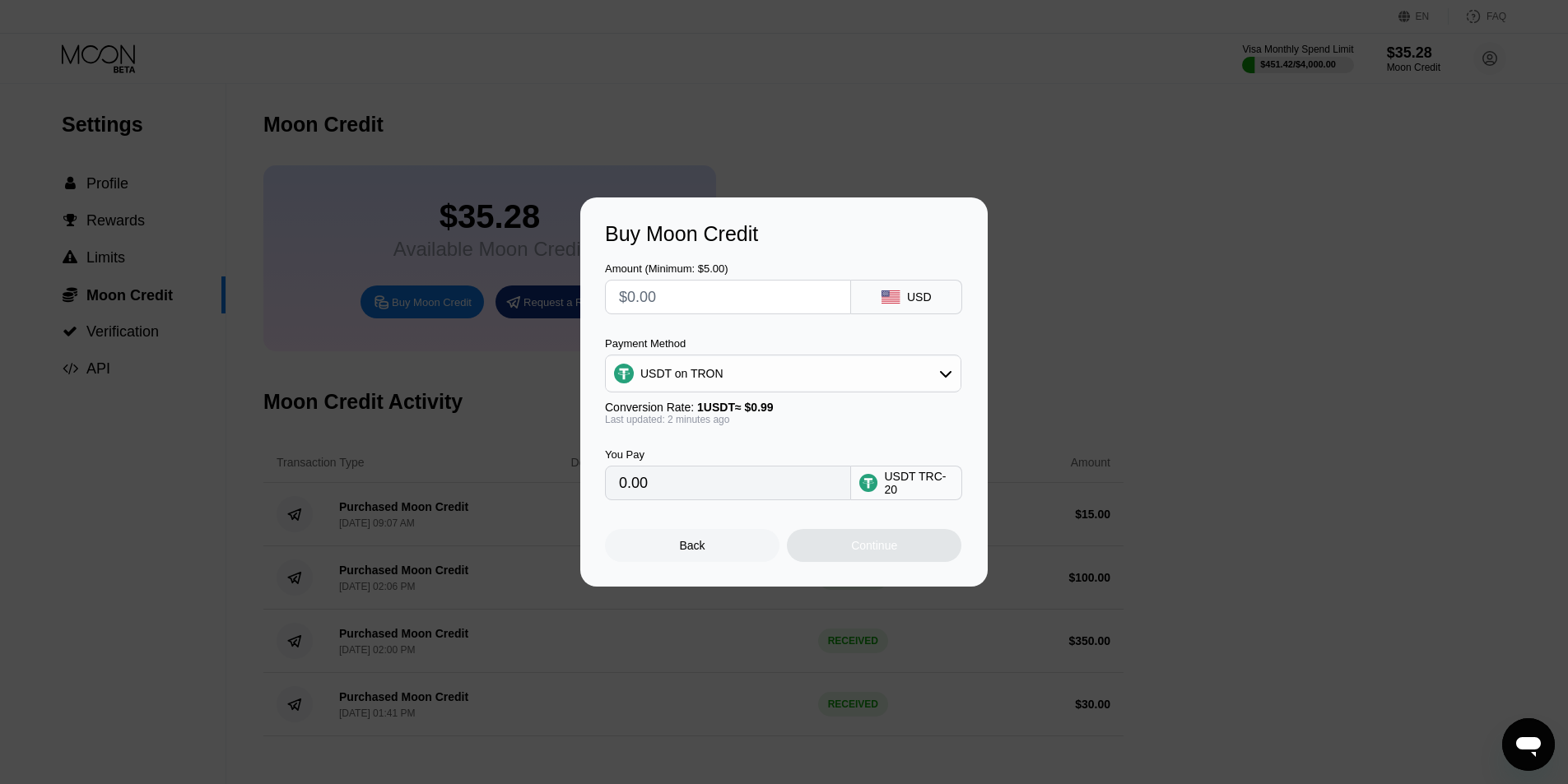
type input "$1"
type input "1.01"
type input "$13"
type input "13.13"
type input "$138"
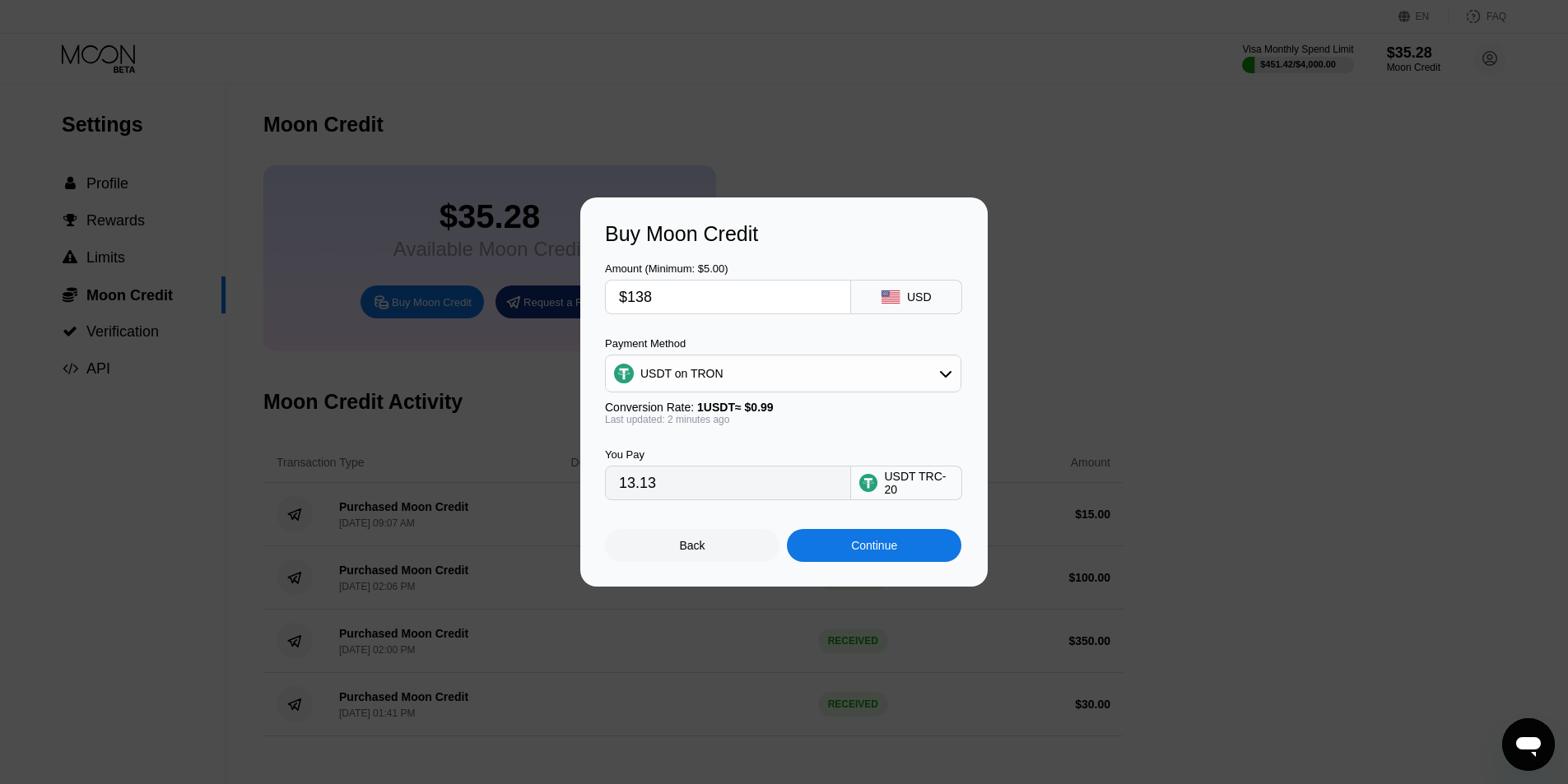
type input "139.39"
type input "$138"
click at [794, 379] on div "USDT on TRON" at bounding box center [782, 374] width 355 height 33
click at [712, 450] on span "USDT on TRON" at bounding box center [686, 454] width 84 height 13
click at [842, 424] on div "Last updated: 2 minutes ago" at bounding box center [783, 419] width 357 height 12
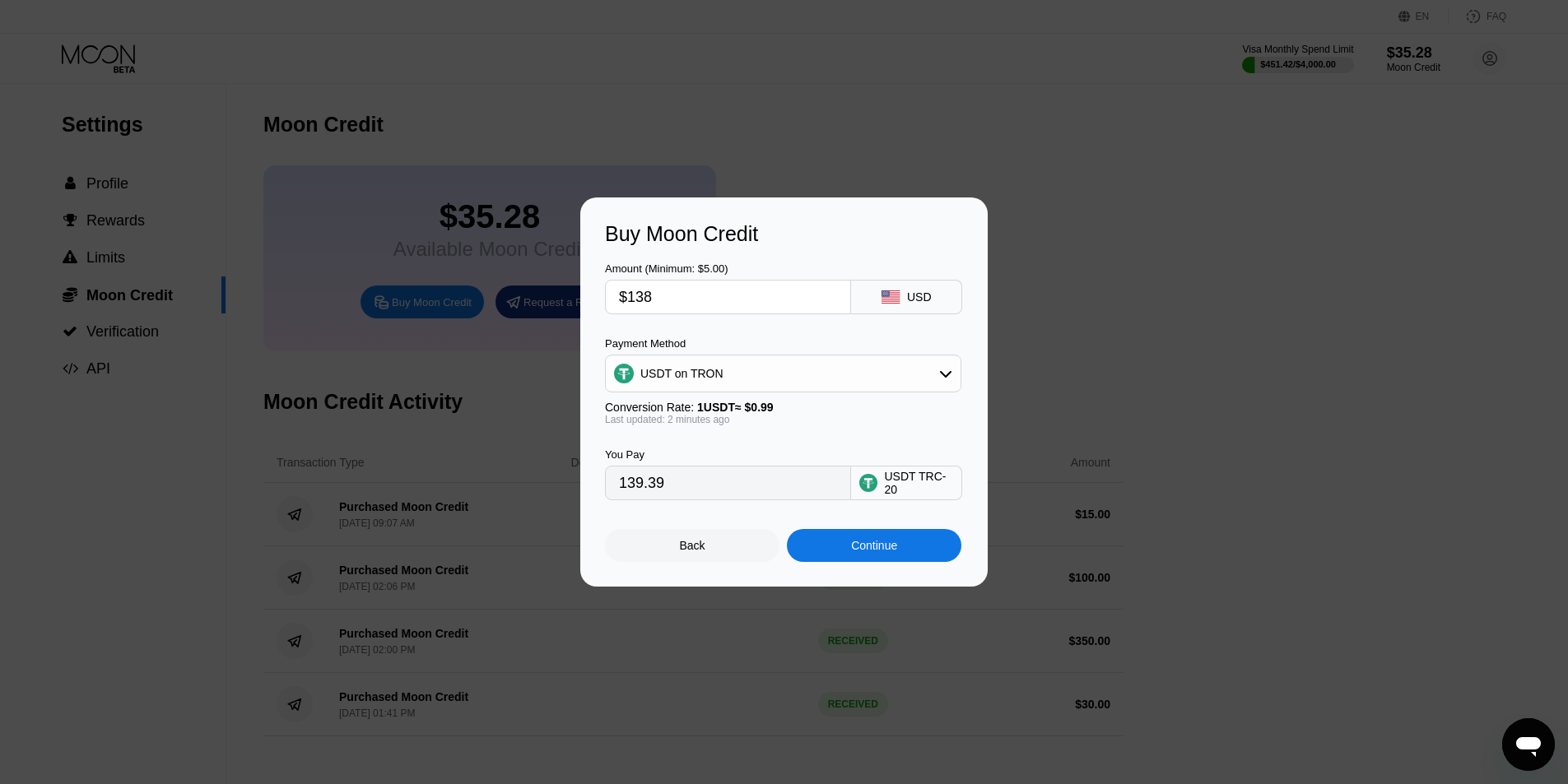
click at [842, 424] on div "Last updated: 2 minutes ago" at bounding box center [783, 419] width 357 height 12
click at [876, 550] on div "Continue" at bounding box center [874, 545] width 46 height 13
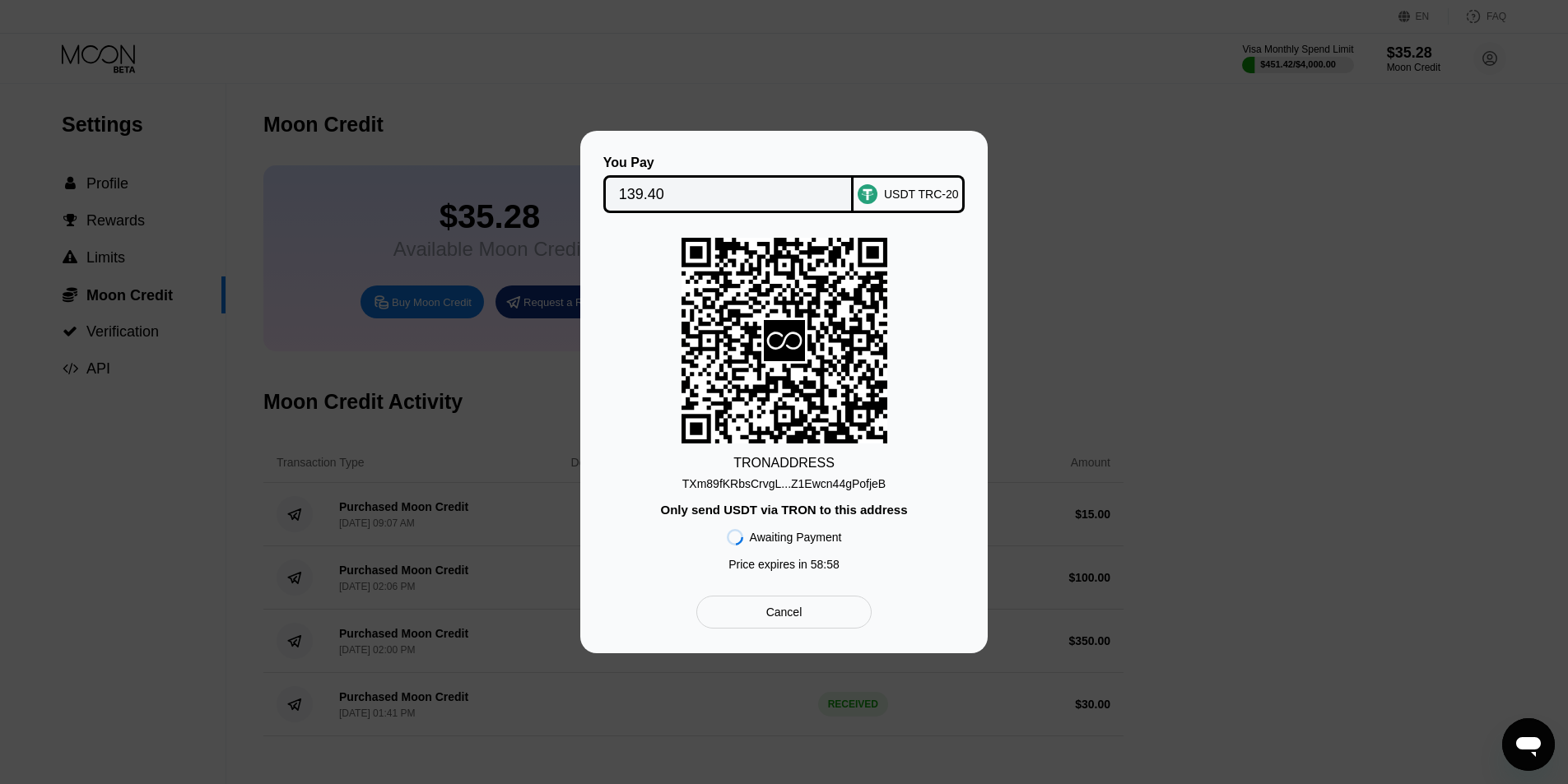
click at [817, 484] on div "TXm89fKRbsCrvgL...Z1Ewcn44gPofjeB" at bounding box center [784, 484] width 203 height 13
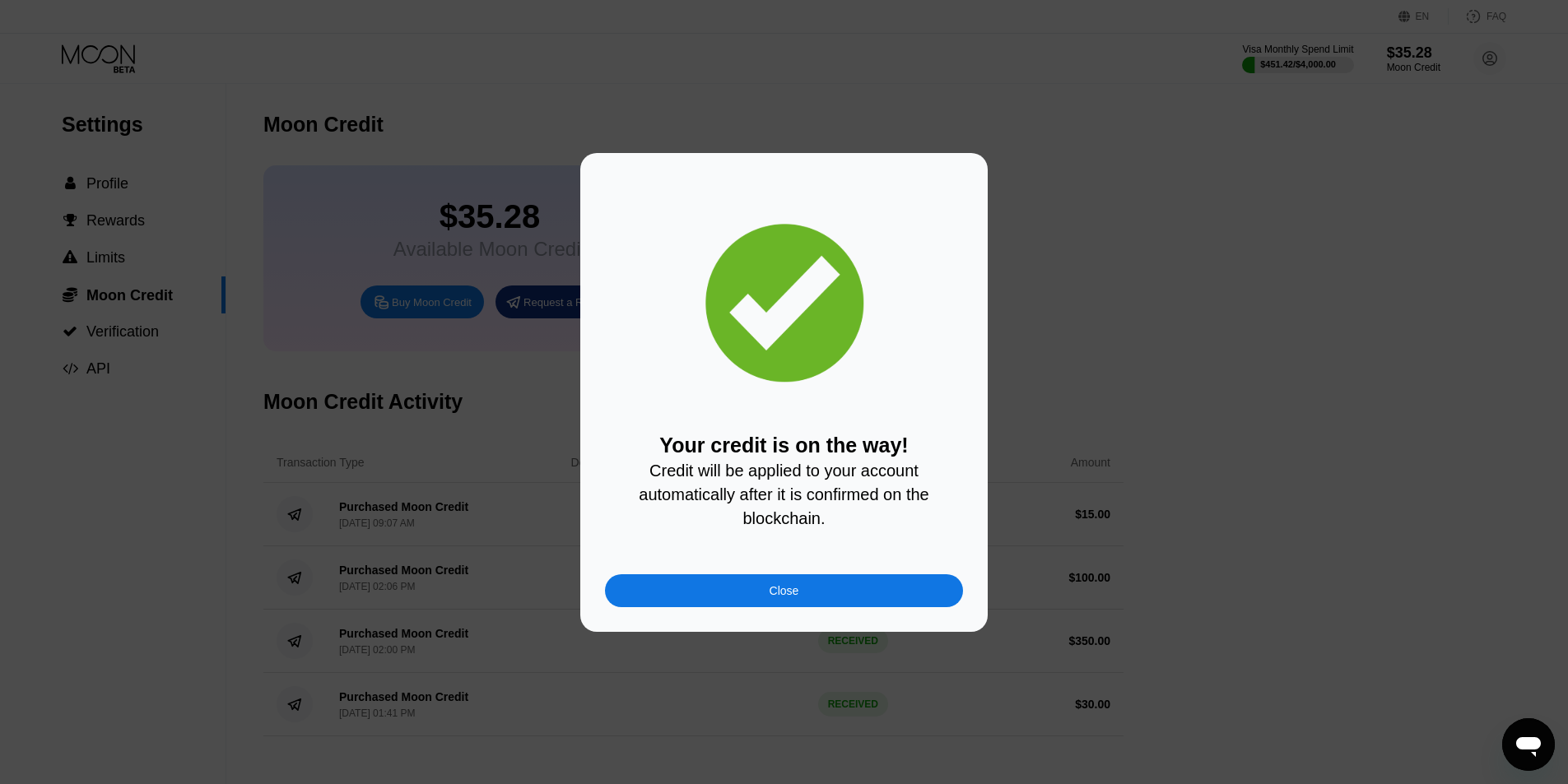
drag, startPoint x: 861, startPoint y: 588, endPoint x: 1333, endPoint y: 574, distance: 472.2
click at [861, 588] on div "Close" at bounding box center [784, 591] width 358 height 33
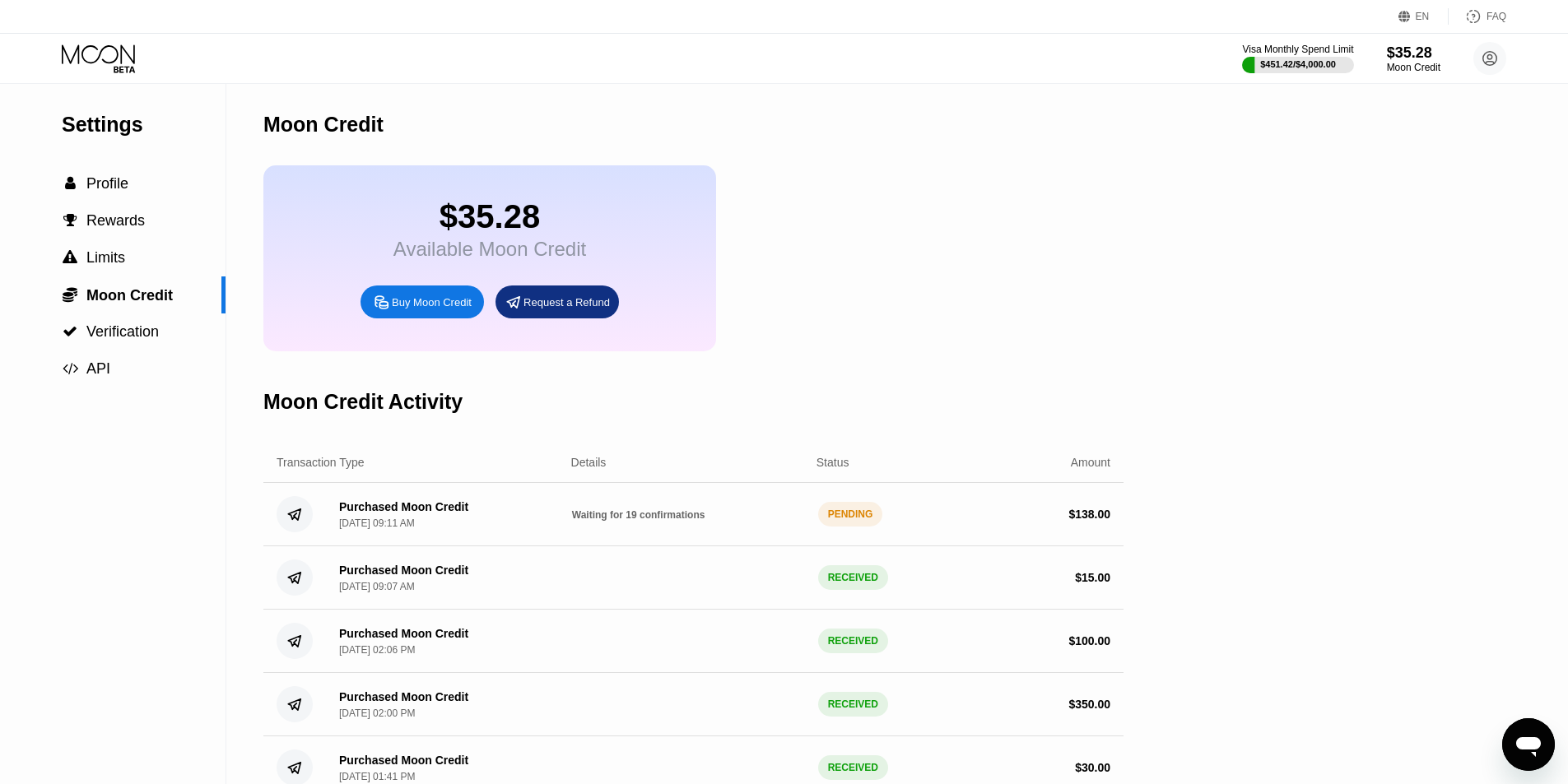
click at [1208, 295] on div "Settings  Profile  Rewards  Limits  Moon Credit  Verification  API Moon C…" at bounding box center [784, 441] width 1568 height 716
click at [912, 273] on div "$35.28 Available Moon Credit Buy Moon Credit Request a Refund" at bounding box center [693, 258] width 860 height 186
click at [921, 269] on div "$35.28 Available Moon Credit Buy Moon Credit Request a Refund" at bounding box center [693, 258] width 860 height 186
click at [1322, 210] on div "Settings  Profile  Rewards  Limits  Moon Credit  Verification  API Moon C…" at bounding box center [784, 441] width 1568 height 716
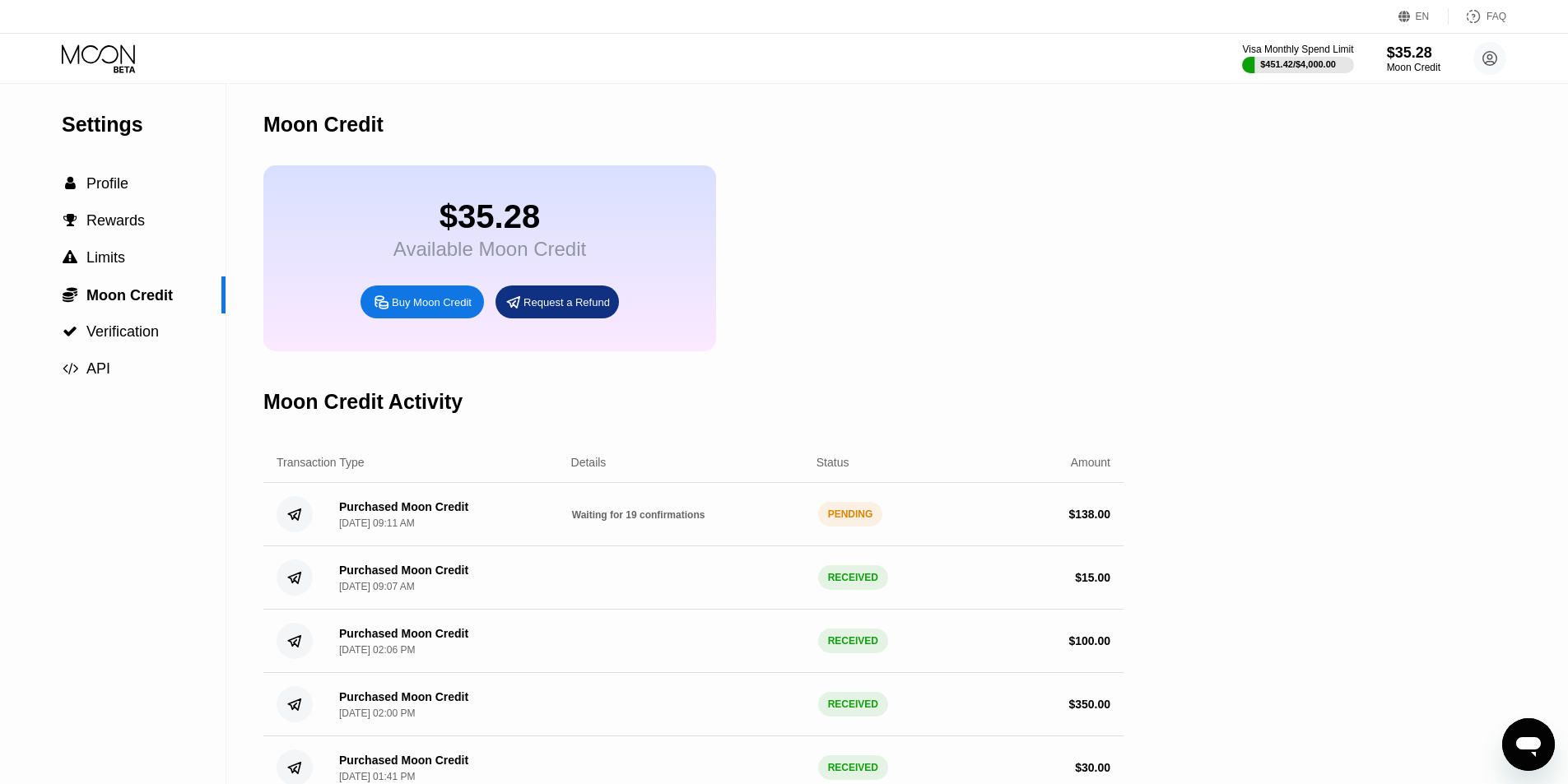
click at [1089, 246] on div "$35.28 Available Moon Credit Buy Moon Credit Request a Refund" at bounding box center [693, 258] width 860 height 186
click at [185, 198] on div " Profile" at bounding box center [112, 183] width 225 height 37
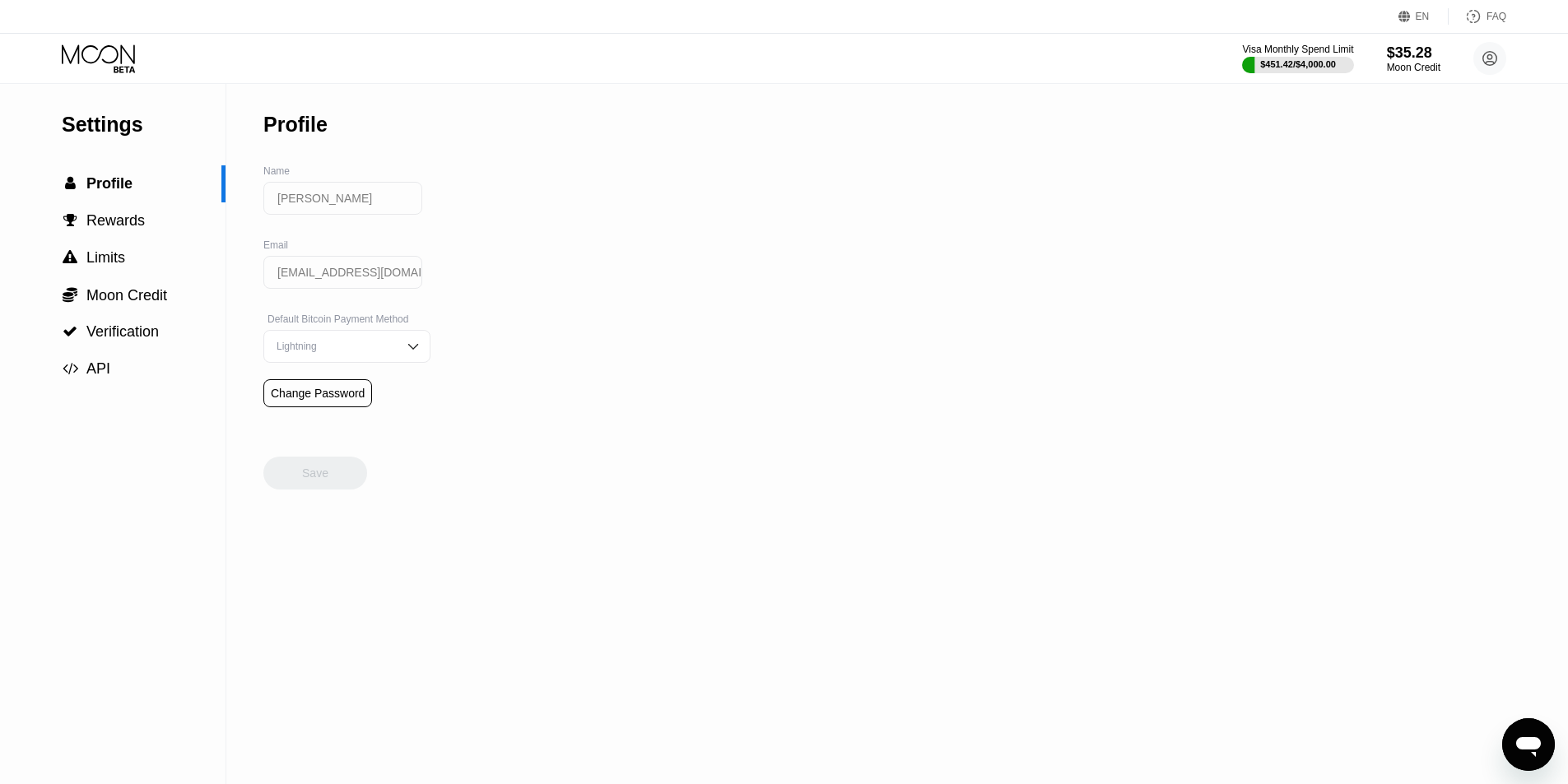
click at [777, 93] on div "Settings  Profile  Rewards  Limits  Moon Credit  Verification  API Profil…" at bounding box center [784, 434] width 1568 height 700
drag, startPoint x: 752, startPoint y: 395, endPoint x: 683, endPoint y: 363, distance: 76.1
click at [749, 400] on div "Settings  Profile  Rewards  Limits  Moon Credit  Verification  API Profil…" at bounding box center [784, 434] width 1568 height 700
click at [705, 220] on div "Settings  Profile  Rewards  Limits  Moon Credit  Verification  API Profil…" at bounding box center [784, 434] width 1568 height 700
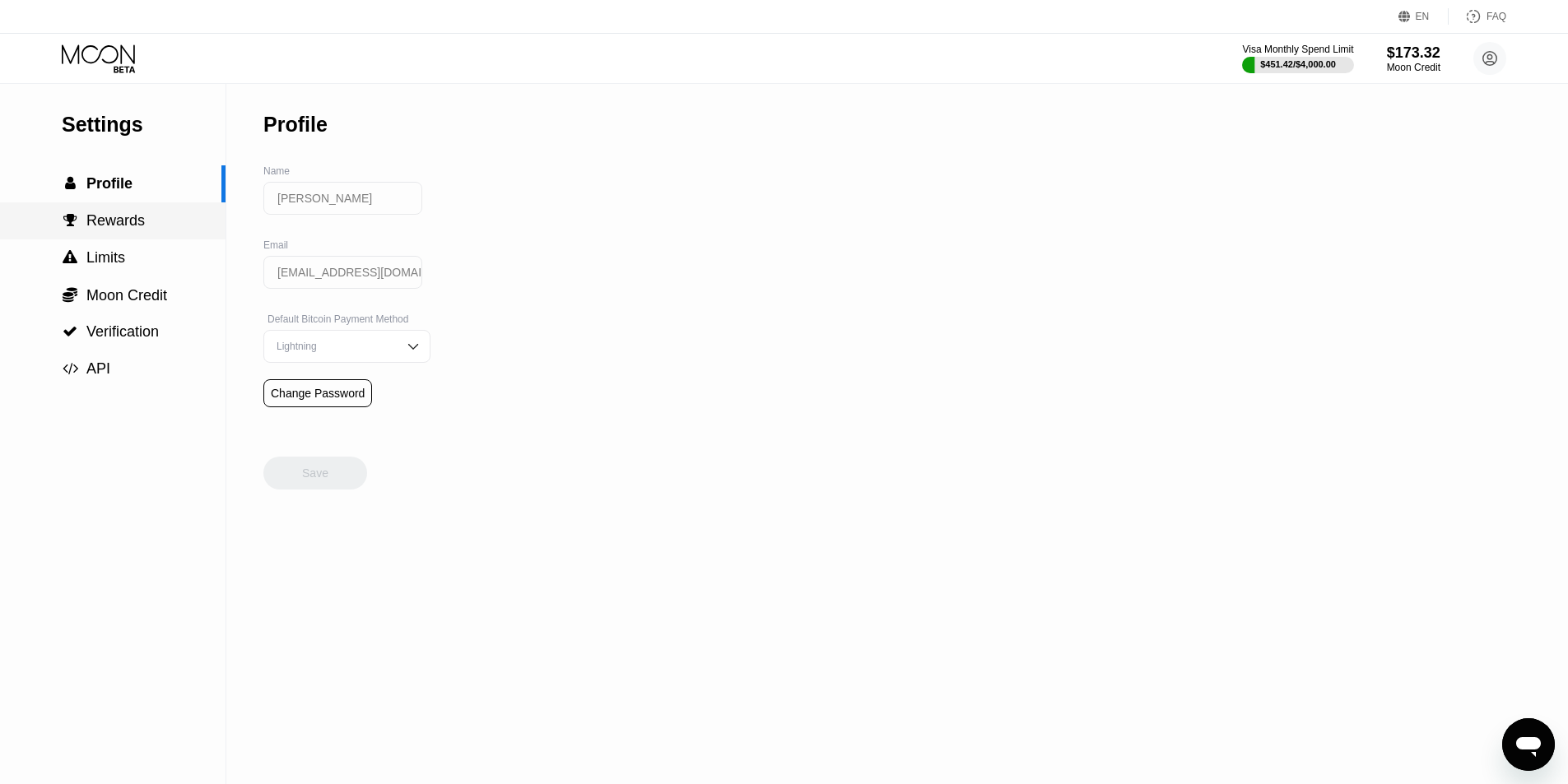
click at [146, 201] on div " Profile" at bounding box center [112, 183] width 225 height 37
click at [108, 74] on div "Visa Monthly Spend Limit $451.42 / $4,000.00 $173.32 Moon Credit [PERSON_NAME] …" at bounding box center [784, 58] width 1568 height 49
click at [107, 55] on icon at bounding box center [100, 58] width 76 height 29
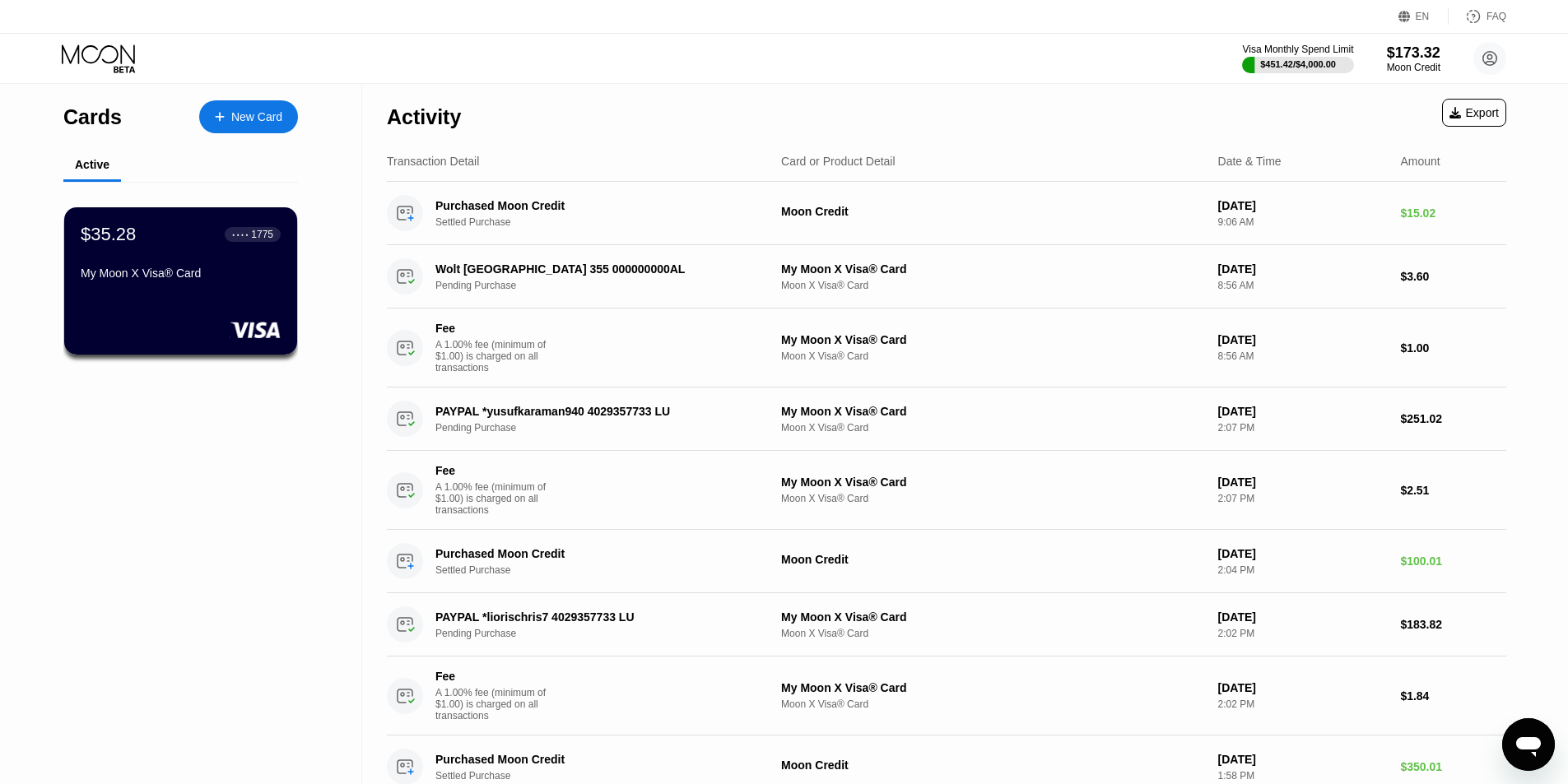
click at [877, 84] on div "EN Language Select an item Save FAQ Visa Monthly Spend Limit $451.42 / $4,000.0…" at bounding box center [784, 41] width 1568 height 84
click at [930, 83] on div "Visa Monthly Spend Limit $451.42 / $4,000.00 $173.32 Moon Credit [PERSON_NAME] …" at bounding box center [784, 58] width 1568 height 49
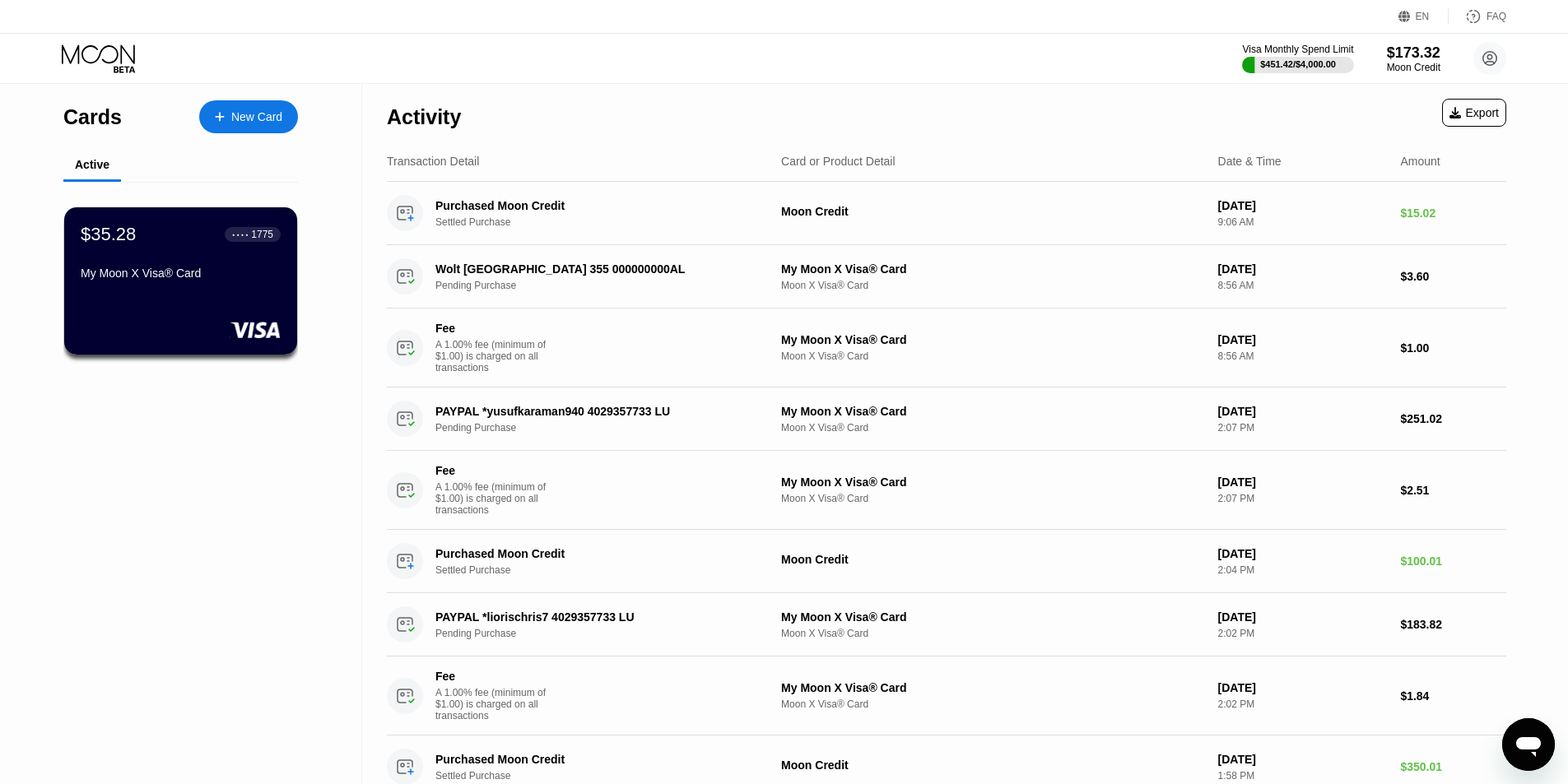
click at [883, 96] on div "Activity Export" at bounding box center [947, 112] width 1119 height 57
drag, startPoint x: 383, startPoint y: 106, endPoint x: 1137, endPoint y: 169, distance: 756.6
click at [1137, 169] on div "Activity Export Transaction Detail Card or Product Detail Date & Time Amount Pu…" at bounding box center [946, 686] width 1168 height 1206
drag, startPoint x: 1448, startPoint y: 159, endPoint x: 382, endPoint y: 114, distance: 1066.9
click at [382, 114] on div "Activity Export Transaction Detail Card or Product Detail Date & Time Amount Pu…" at bounding box center [946, 686] width 1168 height 1206
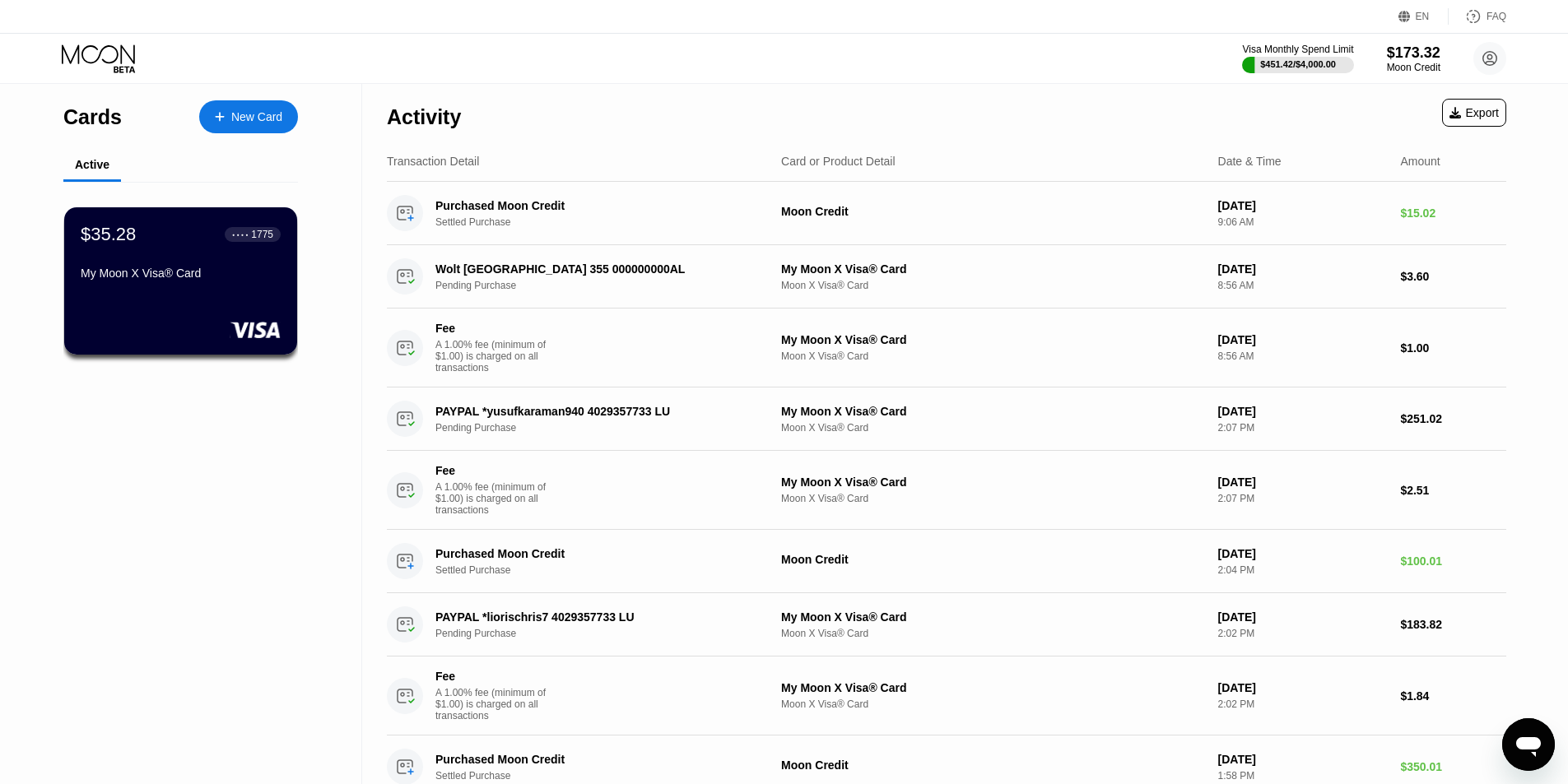
click at [566, 93] on div "Activity Export" at bounding box center [947, 112] width 1119 height 57
click at [761, 25] on div "EN Language Select an item Save FAQ" at bounding box center [784, 17] width 1568 height 34
click at [613, 103] on div "Activity Export" at bounding box center [947, 112] width 1119 height 57
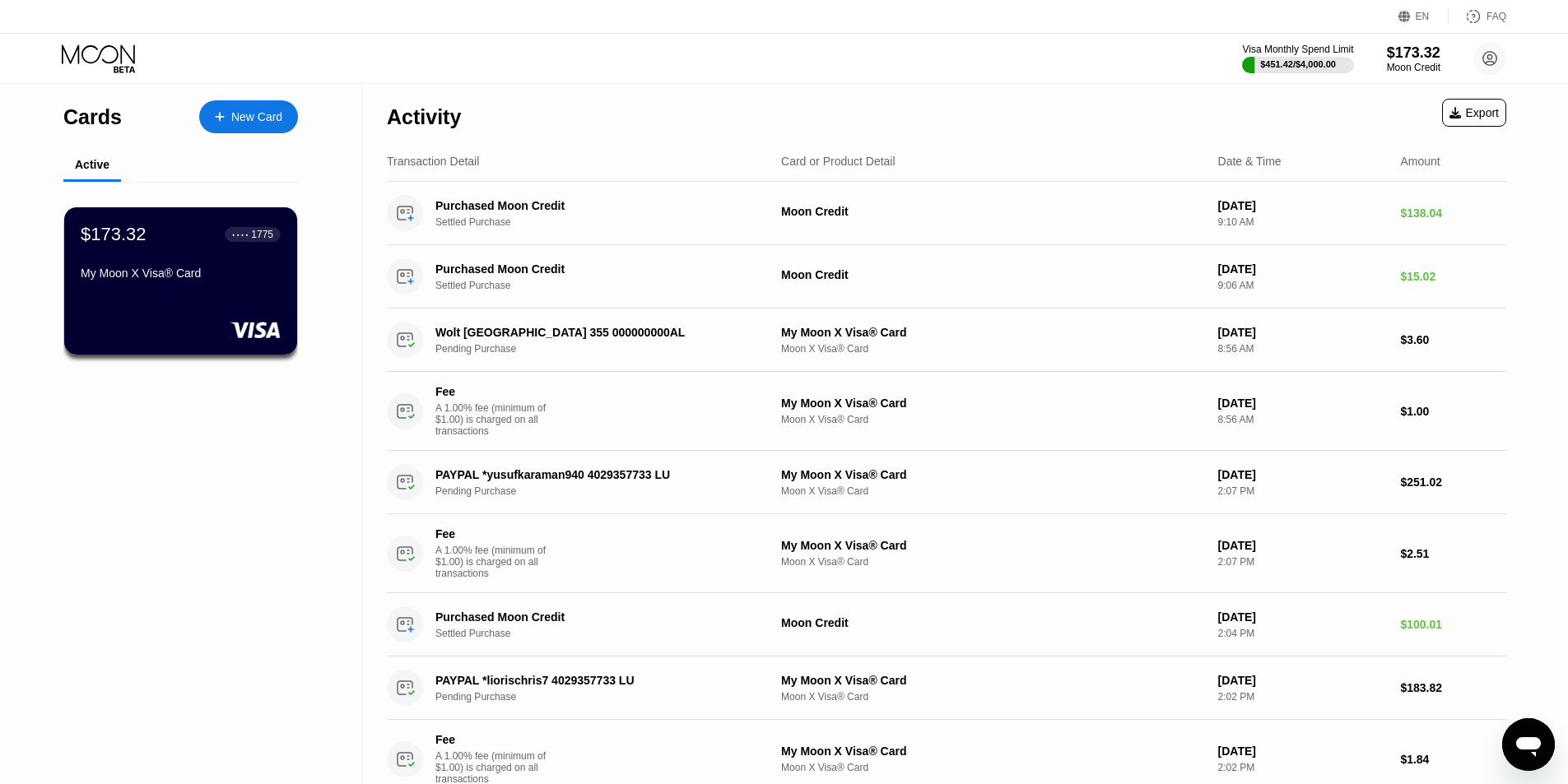
click at [635, 45] on div "Visa Monthly Spend Limit $451.42 / $4,000.00 $173.32 Moon Credit [PERSON_NAME] …" at bounding box center [784, 58] width 1568 height 49
